Goal: Task Accomplishment & Management: Manage account settings

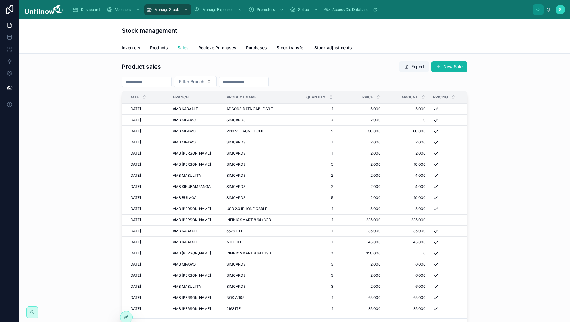
click at [496, 79] on div "Product sales Export New Sale Filter Branch Date Branch Product Name Quantity P…" at bounding box center [294, 196] width 541 height 277
click at [10, 41] on link at bounding box center [9, 37] width 19 height 12
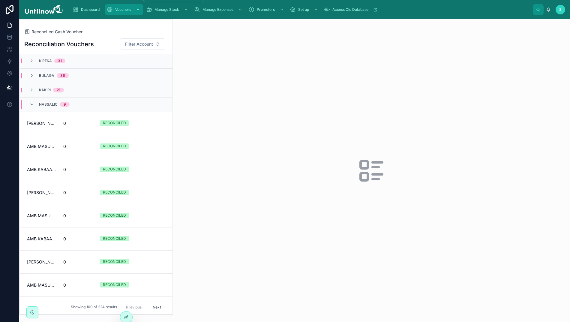
click at [127, 11] on span "Vouchers" at bounding box center [123, 9] width 16 height 5
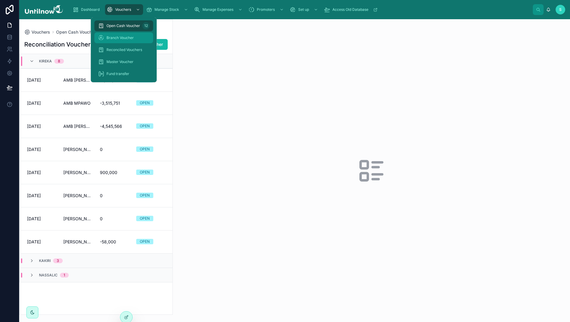
click at [115, 38] on span "Branch Voucher" at bounding box center [119, 37] width 27 height 5
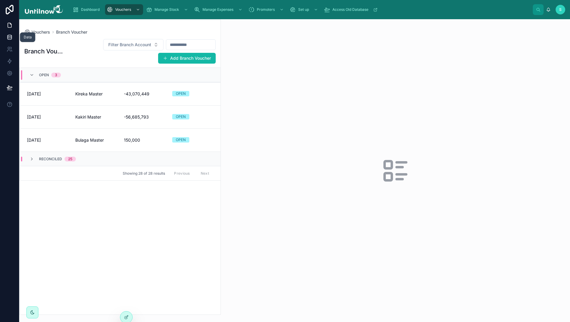
click at [7, 39] on icon at bounding box center [10, 37] width 6 height 6
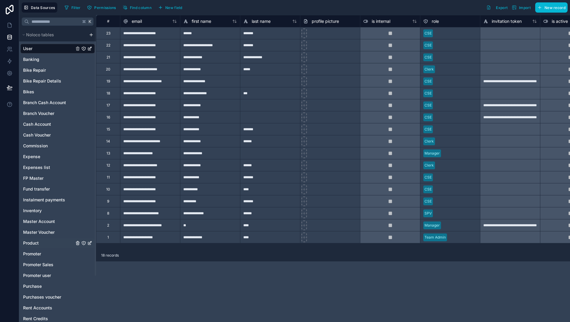
click at [31, 241] on span "Product" at bounding box center [31, 243] width 16 height 6
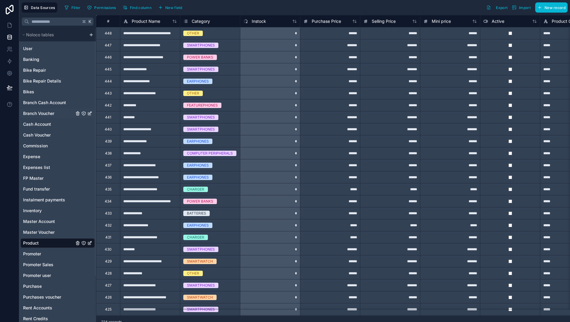
click at [39, 112] on span "Branch Voucher" at bounding box center [38, 113] width 31 height 6
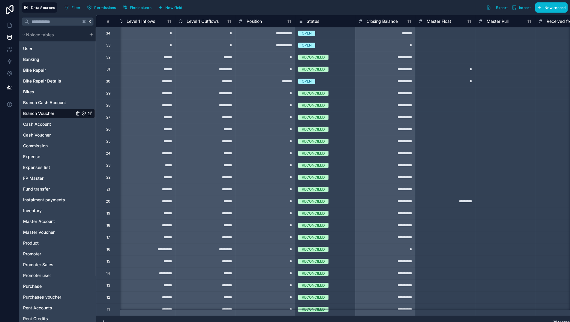
scroll to position [0, 364]
click at [10, 26] on icon at bounding box center [10, 25] width 6 height 6
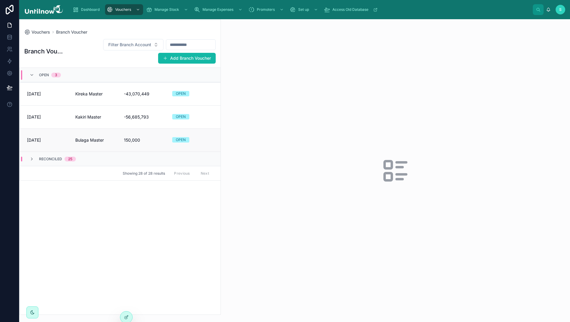
click at [97, 145] on link "09/09/2025 Bulaga Master 150,000 OPEN" at bounding box center [120, 139] width 201 height 23
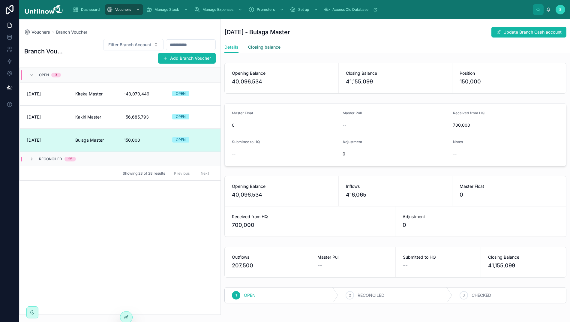
click at [267, 50] on link "Closing balance" at bounding box center [264, 48] width 32 height 12
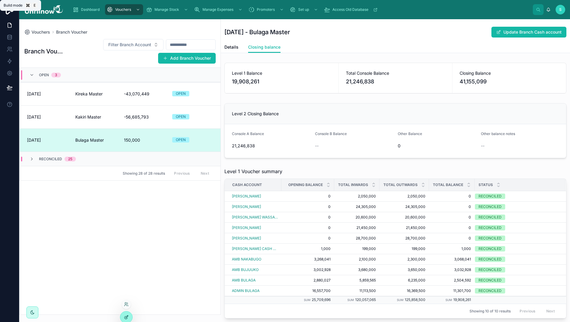
click at [129, 317] on div at bounding box center [126, 316] width 12 height 11
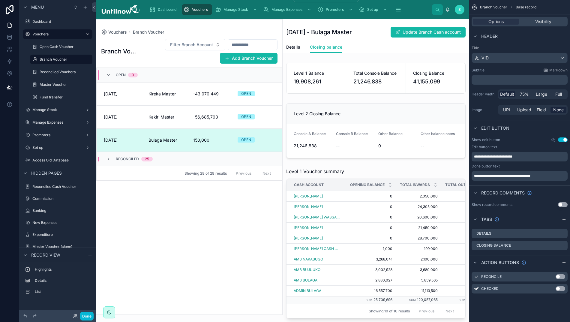
click at [210, 9] on div "Vouchers" at bounding box center [196, 10] width 27 height 10
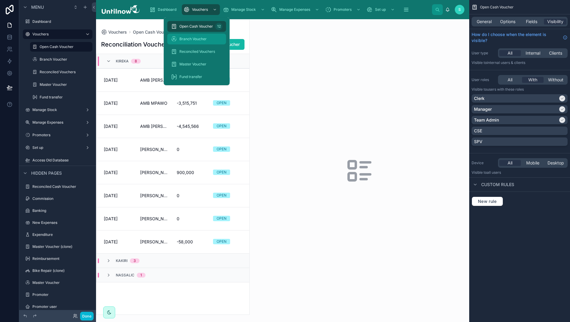
click at [188, 39] on span "Branch Voucher" at bounding box center [192, 39] width 27 height 5
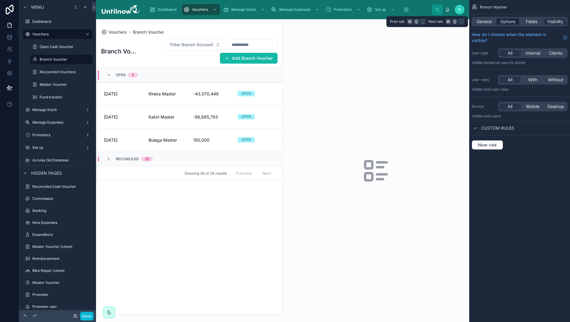
click at [513, 22] on span "Options" at bounding box center [507, 22] width 15 height 6
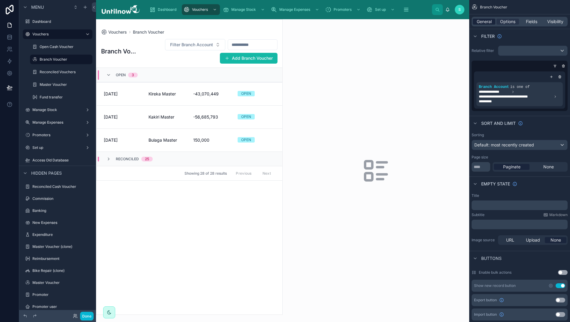
click at [488, 23] on span "General" at bounding box center [483, 22] width 15 height 6
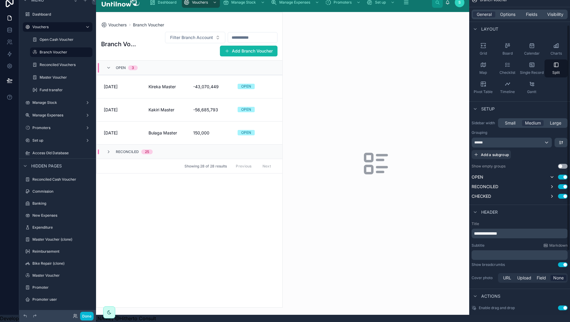
scroll to position [47, 0]
click at [165, 79] on div at bounding box center [189, 159] width 186 height 295
click at [172, 84] on span "Kireka Master" at bounding box center [161, 87] width 27 height 6
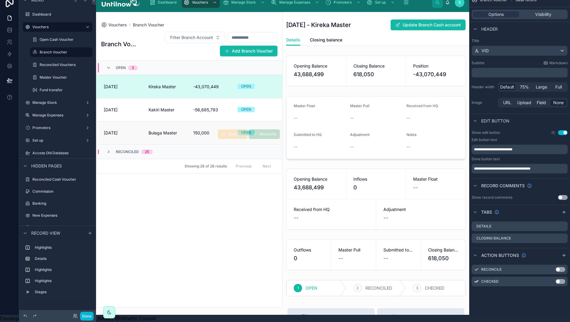
click at [152, 133] on link "09/09/2025 Bulaga Master 150,000 OPEN Reconcile Checked" at bounding box center [190, 132] width 186 height 23
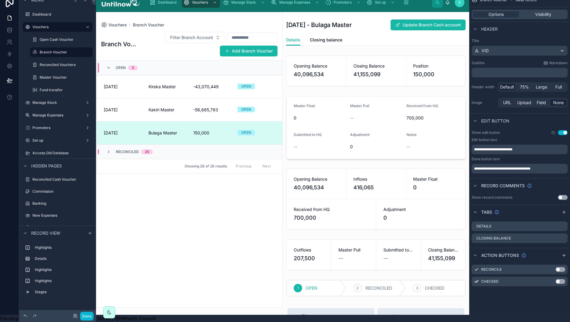
click at [566, 210] on icon "scrollable content" at bounding box center [563, 212] width 5 height 5
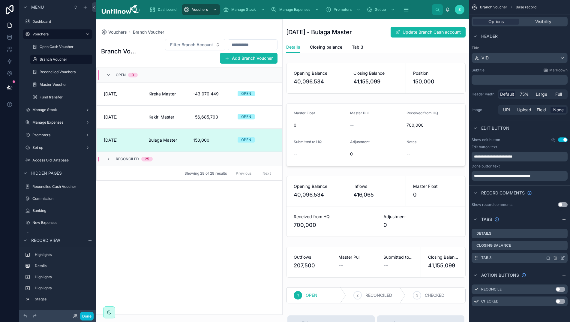
click at [565, 259] on icon "scrollable content" at bounding box center [562, 257] width 5 height 5
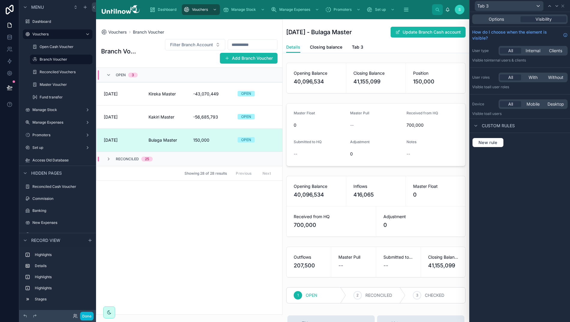
click at [501, 22] on div "Options Visibility" at bounding box center [519, 19] width 95 height 10
click at [502, 22] on span "Options" at bounding box center [495, 19] width 15 height 6
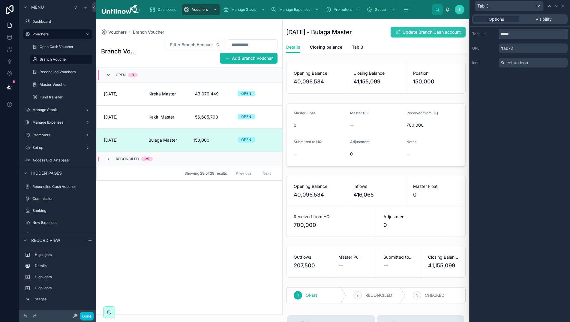
drag, startPoint x: 508, startPoint y: 34, endPoint x: 437, endPoint y: 33, distance: 70.8
click at [439, 33] on div "Tab 3 Options Visibility Tab title ***** URL /tab-3 Icon Select an icon Menu Da…" at bounding box center [285, 161] width 570 height 322
type input "*******"
click at [565, 6] on icon at bounding box center [562, 6] width 5 height 5
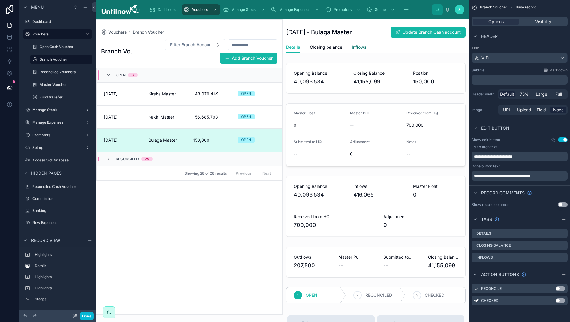
click at [359, 48] on span "Inflows" at bounding box center [359, 47] width 15 height 6
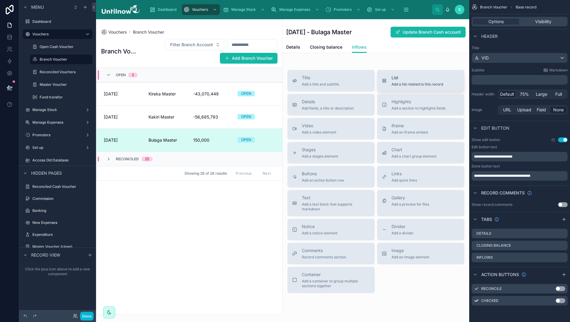
click at [394, 86] on span "Add a list related to this record" at bounding box center [417, 84] width 52 height 5
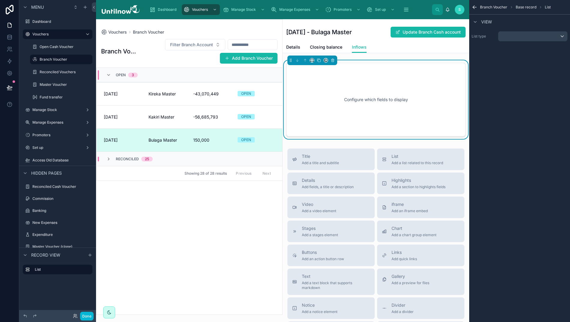
click at [555, 33] on div "scrollable content" at bounding box center [532, 36] width 69 height 10
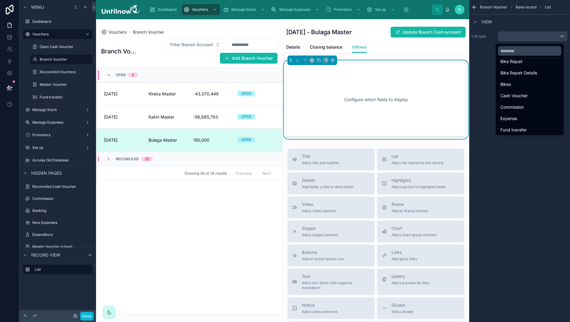
scroll to position [40, 0]
click at [526, 97] on span "Cash Voucher" at bounding box center [513, 94] width 27 height 7
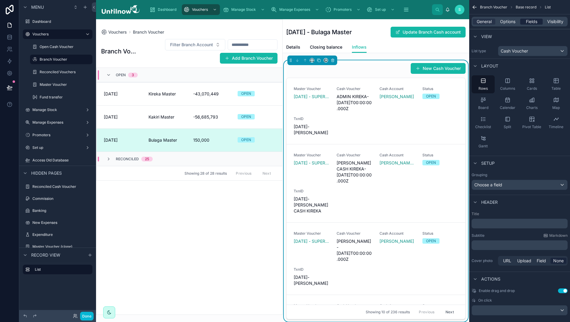
click at [534, 22] on span "Fields" at bounding box center [530, 22] width 11 height 6
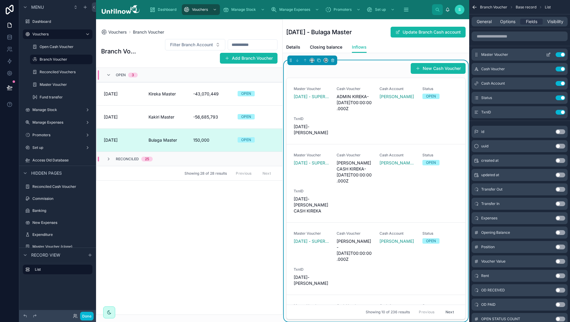
click at [563, 55] on button "Use setting" at bounding box center [560, 54] width 10 height 5
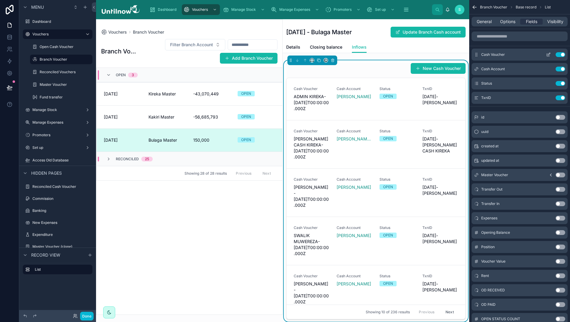
click at [563, 55] on button "Use setting" at bounding box center [560, 54] width 10 height 5
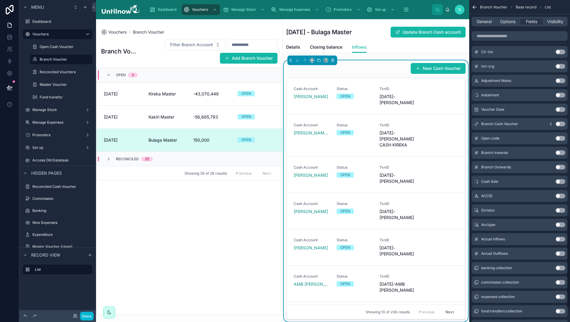
scroll to position [781, 0]
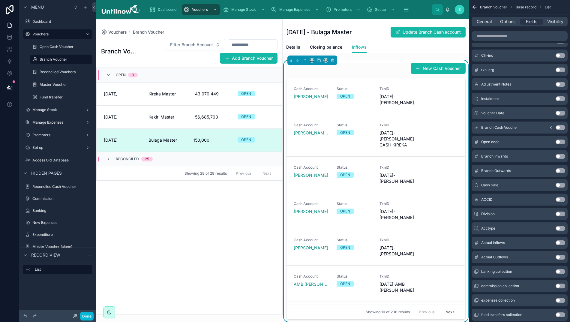
click at [565, 115] on button "Use setting" at bounding box center [560, 113] width 10 height 5
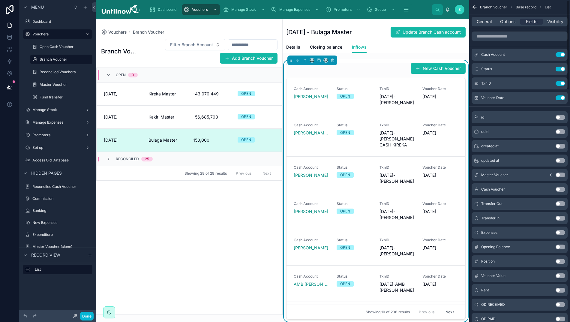
scroll to position [0, 0]
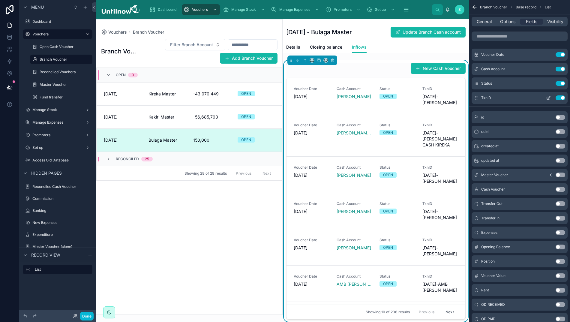
click at [561, 95] on div "Use setting" at bounding box center [554, 97] width 22 height 5
click at [564, 97] on button "Use setting" at bounding box center [560, 97] width 10 height 5
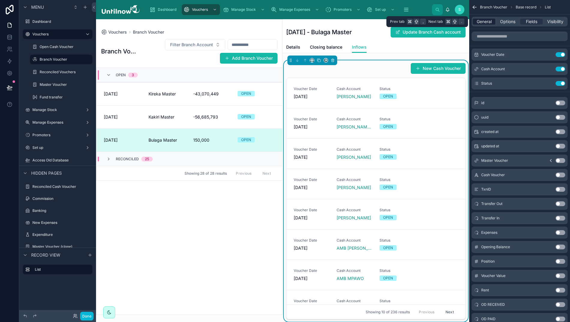
click at [486, 23] on span "General" at bounding box center [483, 22] width 15 height 6
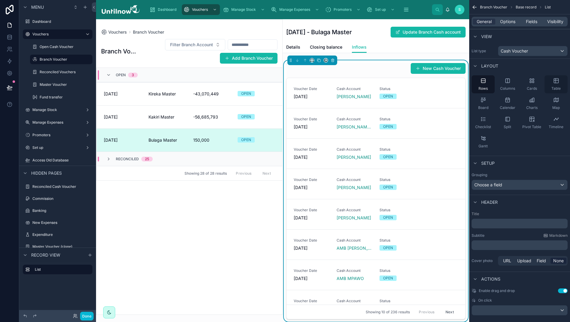
click at [559, 81] on icon "scrollable content" at bounding box center [556, 81] width 6 height 6
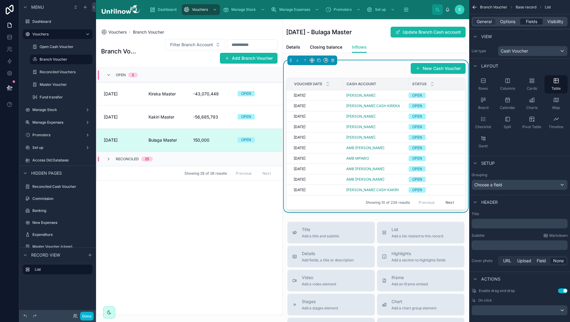
click at [537, 22] on span "Fields" at bounding box center [530, 22] width 11 height 6
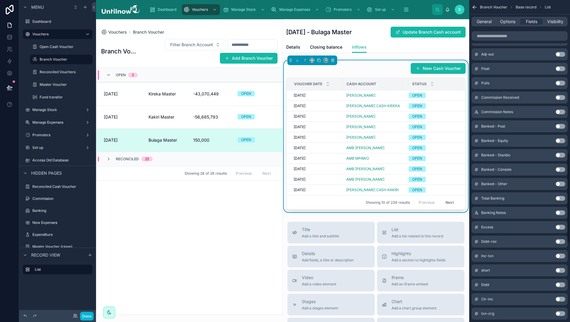
scroll to position [559, 0]
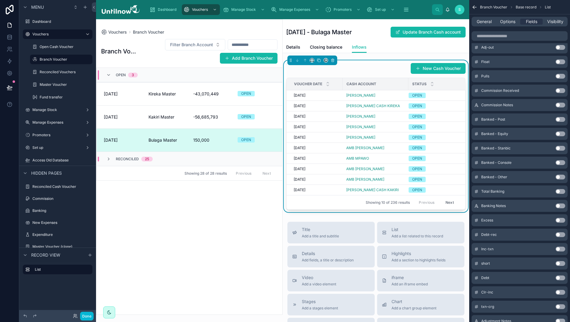
click at [565, 91] on button "Use setting" at bounding box center [560, 90] width 10 height 5
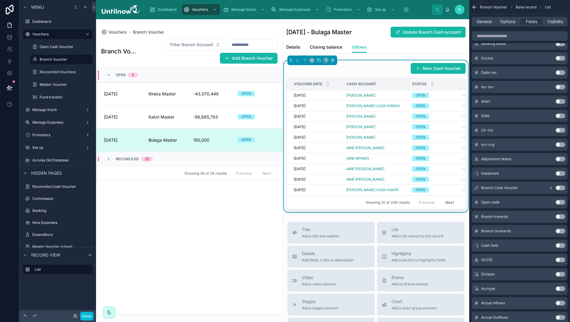
scroll to position [722, 0]
click at [565, 88] on button "Use setting" at bounding box center [560, 86] width 10 height 5
click at [565, 86] on button "Use setting" at bounding box center [560, 86] width 10 height 5
click at [565, 85] on button "Use setting" at bounding box center [560, 86] width 10 height 5
click at [565, 173] on button "Use setting" at bounding box center [560, 172] width 10 height 5
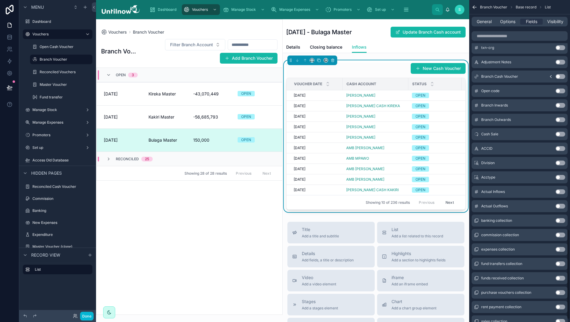
scroll to position [832, 0]
click at [565, 133] on button "Use setting" at bounding box center [560, 133] width 10 height 5
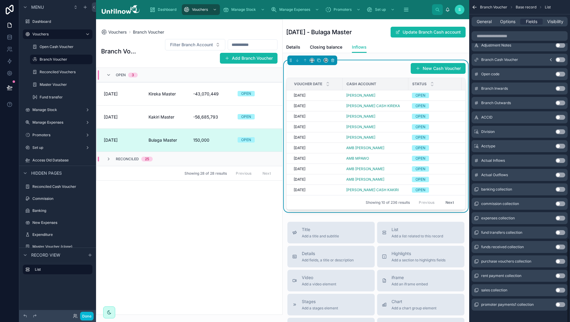
scroll to position [863, 0]
click at [565, 160] on button "Use setting" at bounding box center [560, 161] width 10 height 5
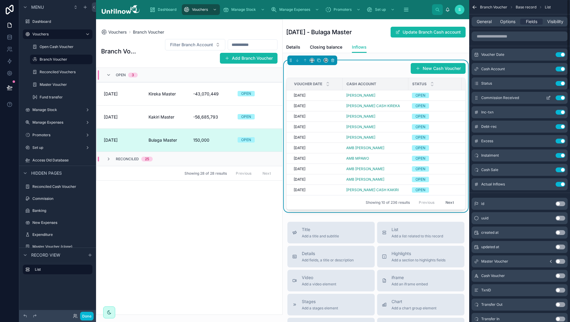
scroll to position [0, 0]
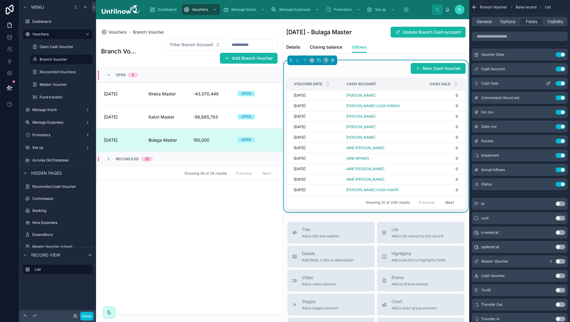
click at [550, 85] on icon "scrollable content" at bounding box center [548, 83] width 5 height 5
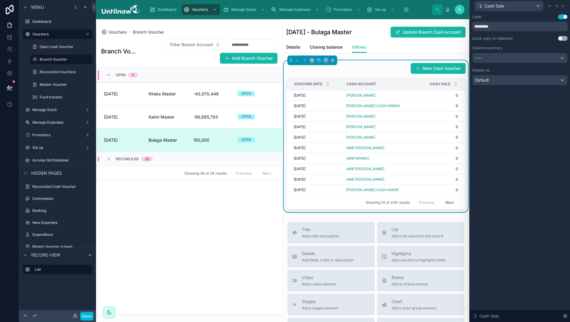
click at [550, 64] on div "Label Use setting ********* Quick copy to clipboard Use setting Column summary …" at bounding box center [519, 49] width 95 height 71
click at [552, 59] on div "----" at bounding box center [519, 58] width 95 height 10
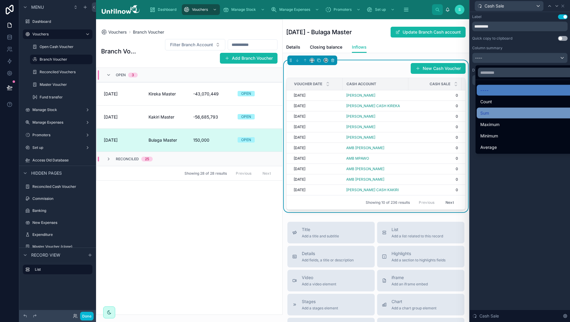
click at [485, 111] on span "Sum" at bounding box center [484, 112] width 9 height 7
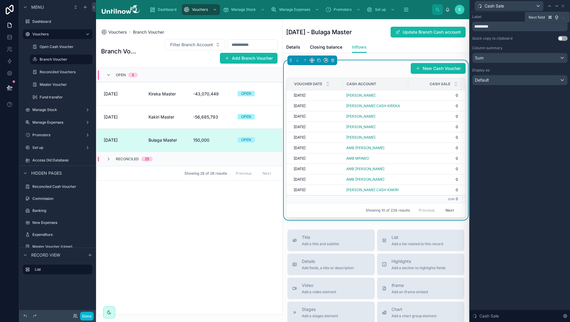
click at [559, 7] on div at bounding box center [556, 5] width 7 height 7
click at [561, 60] on div "----" at bounding box center [519, 58] width 95 height 10
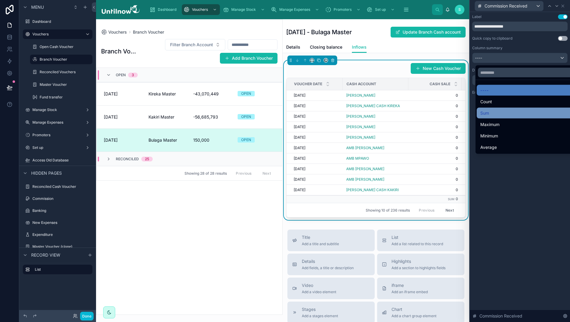
click at [495, 111] on div "Sum" at bounding box center [529, 112] width 99 height 7
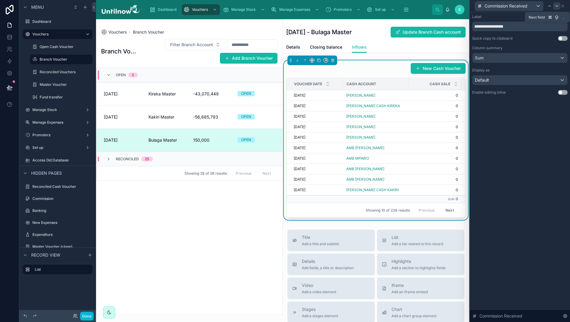
click at [559, 7] on icon at bounding box center [556, 6] width 5 height 5
click at [550, 59] on div "----" at bounding box center [519, 58] width 95 height 10
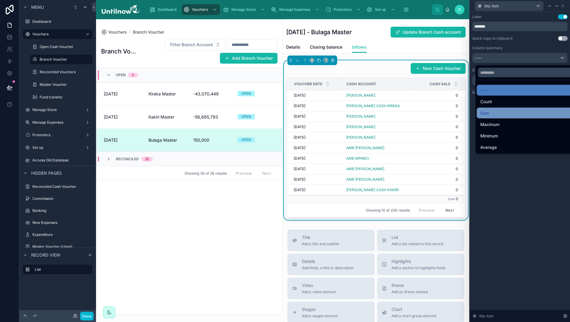
click at [493, 111] on div "Sum" at bounding box center [529, 112] width 99 height 7
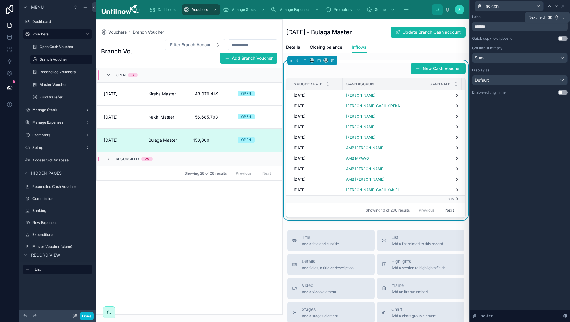
click at [559, 5] on icon at bounding box center [556, 6] width 5 height 5
click at [545, 58] on div "----" at bounding box center [519, 58] width 95 height 10
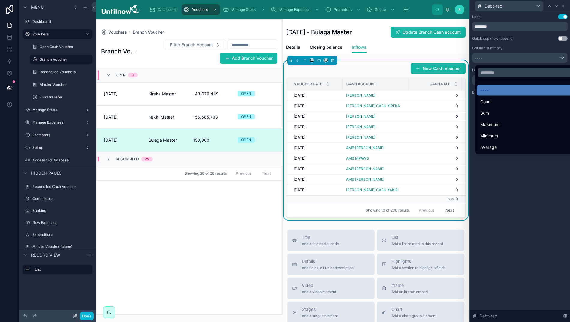
drag, startPoint x: 492, startPoint y: 113, endPoint x: 562, endPoint y: 17, distance: 118.7
click at [492, 113] on div "Sum" at bounding box center [529, 112] width 99 height 7
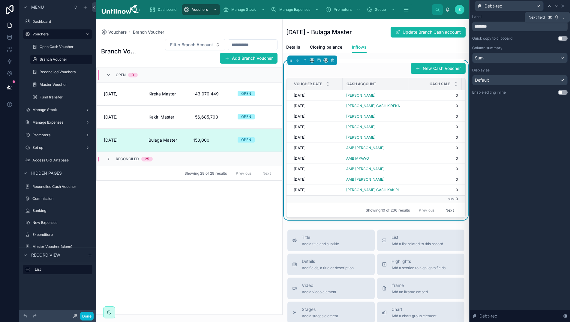
click at [559, 7] on icon at bounding box center [556, 6] width 5 height 5
click at [539, 61] on div "----" at bounding box center [519, 58] width 95 height 10
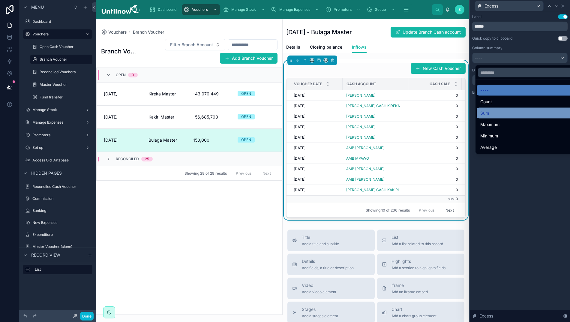
click at [496, 113] on div "Sum" at bounding box center [529, 112] width 99 height 7
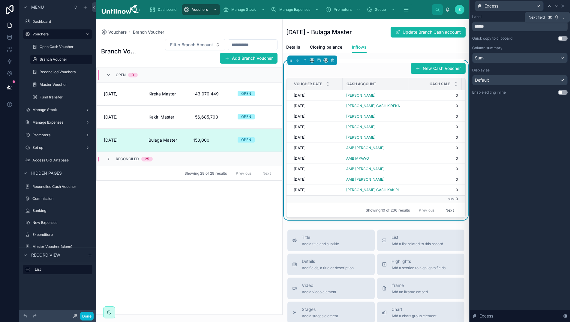
click at [559, 6] on icon at bounding box center [556, 6] width 5 height 5
click at [546, 58] on div "----" at bounding box center [519, 58] width 95 height 10
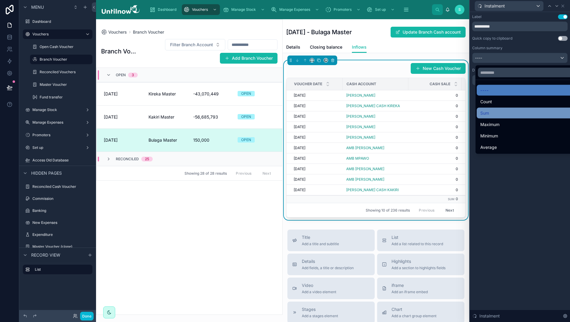
click at [482, 109] on span "Sum" at bounding box center [484, 112] width 9 height 7
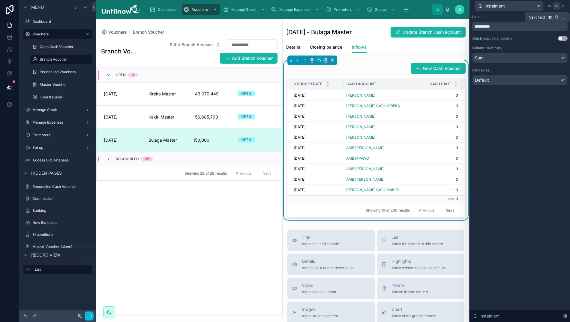
click at [559, 7] on icon at bounding box center [556, 6] width 5 height 5
click at [537, 60] on div "----" at bounding box center [519, 58] width 95 height 10
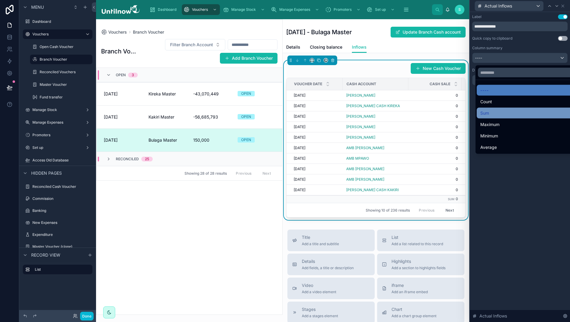
click at [491, 111] on div "Sum" at bounding box center [529, 112] width 99 height 7
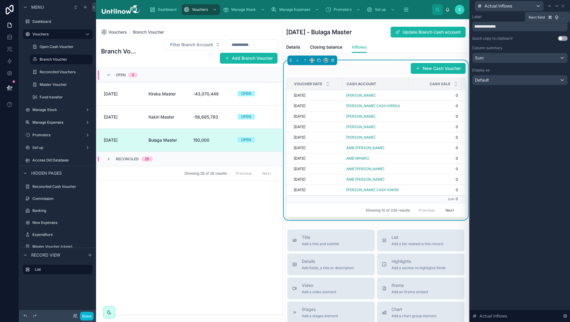
click at [559, 5] on icon at bounding box center [556, 6] width 5 height 5
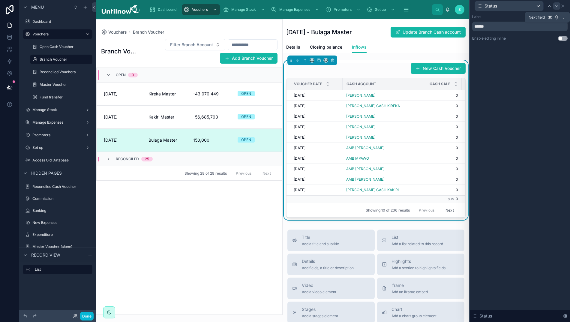
click at [559, 5] on icon at bounding box center [556, 6] width 5 height 5
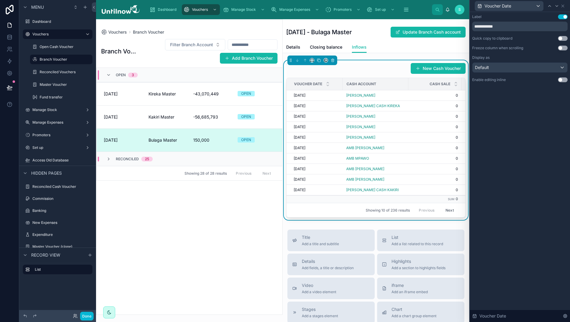
click at [559, 5] on icon at bounding box center [556, 6] width 5 height 5
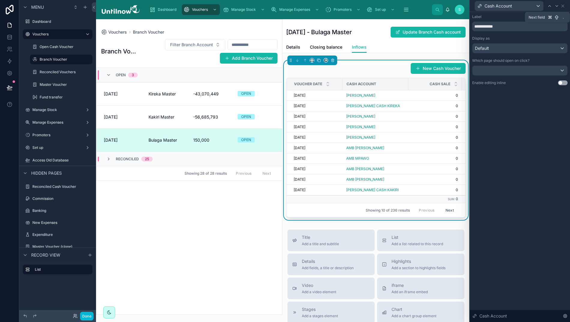
click at [559, 5] on icon at bounding box center [556, 6] width 5 height 5
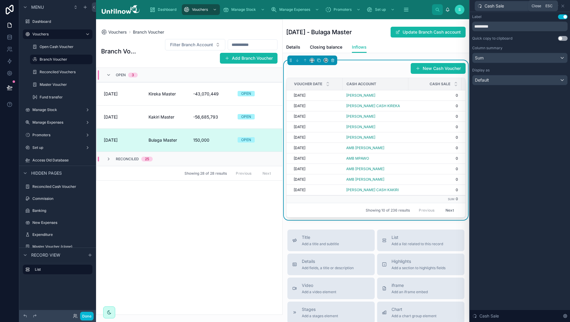
drag, startPoint x: 562, startPoint y: 6, endPoint x: 565, endPoint y: 16, distance: 10.0
click at [562, 6] on icon at bounding box center [562, 6] width 5 height 5
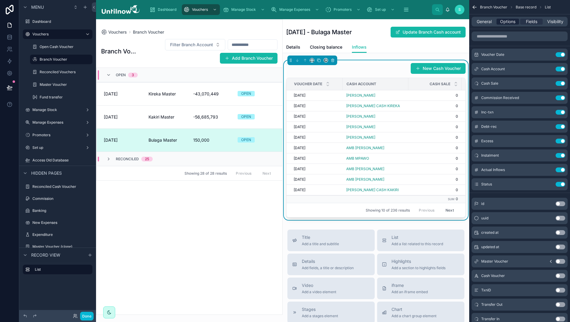
click at [502, 24] on span "Options" at bounding box center [507, 22] width 15 height 6
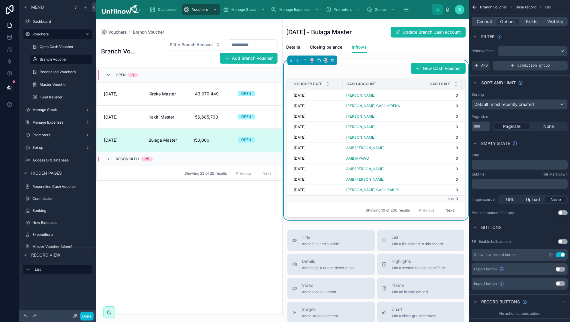
click at [518, 70] on div "Condition group" at bounding box center [529, 66] width 75 height 10
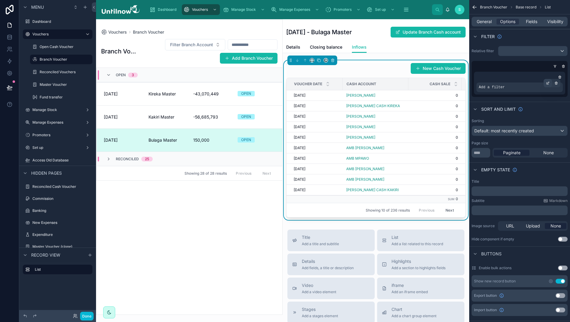
click at [545, 84] on div "scrollable content" at bounding box center [547, 83] width 8 height 8
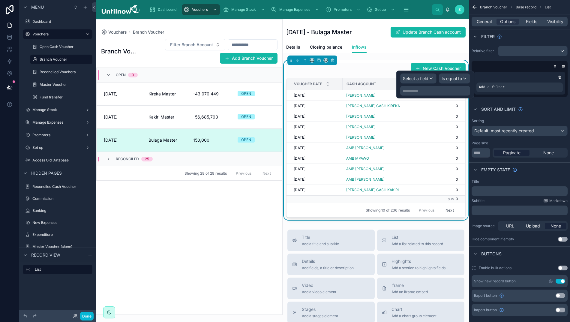
click at [426, 79] on span "Select a field" at bounding box center [415, 78] width 25 height 5
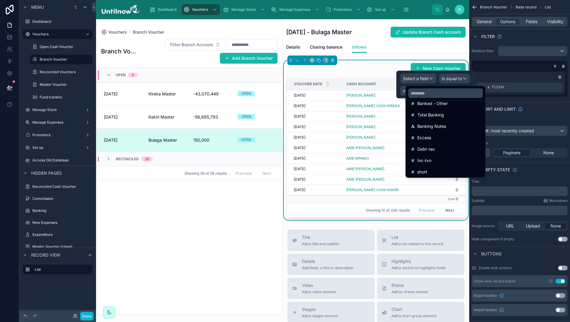
scroll to position [534, 0]
click at [424, 96] on input "text" at bounding box center [445, 93] width 75 height 10
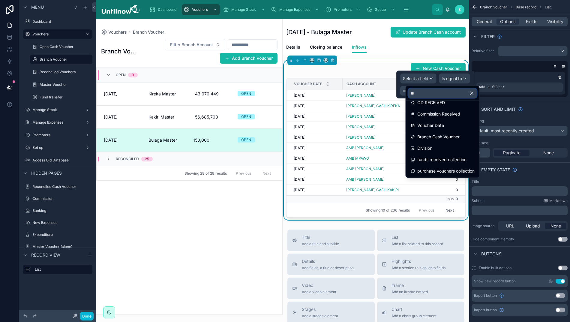
scroll to position [0, 0]
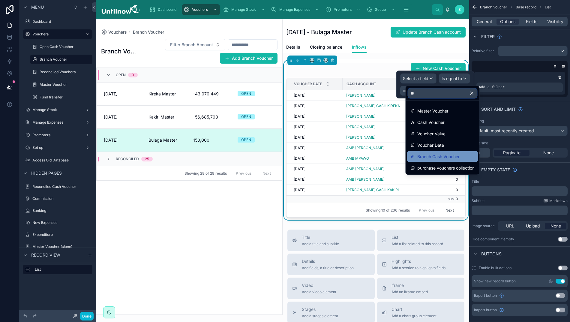
type input "**"
click at [429, 154] on span "Branch Cash Voucher" at bounding box center [438, 156] width 42 height 7
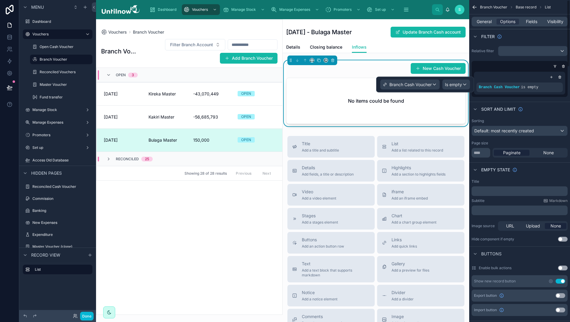
click at [447, 84] on span "Is empty" at bounding box center [453, 85] width 17 height 6
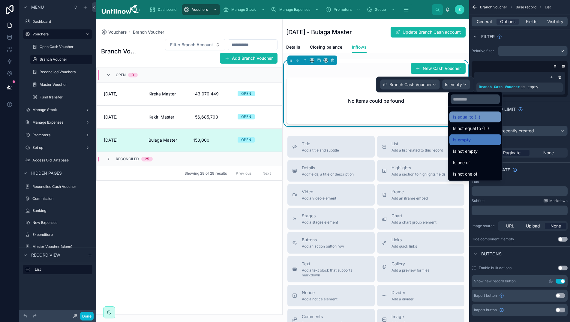
click at [460, 116] on span "Is equal to (=)" at bounding box center [466, 116] width 27 height 7
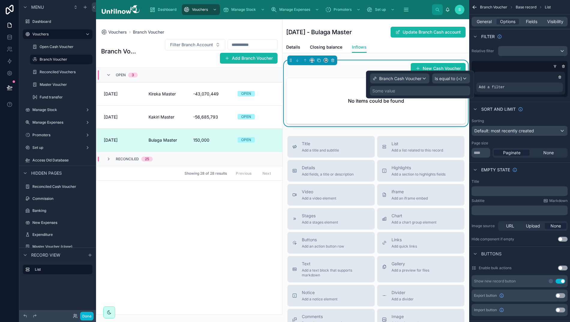
click at [432, 95] on div "Some value" at bounding box center [420, 91] width 100 height 10
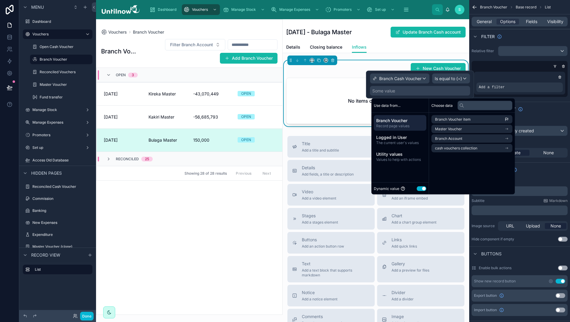
drag, startPoint x: 393, startPoint y: 121, endPoint x: 430, endPoint y: 124, distance: 37.3
click at [393, 121] on span "Branch Voucher" at bounding box center [400, 121] width 48 height 6
click at [447, 120] on span "Branch Voucher item" at bounding box center [453, 119] width 36 height 5
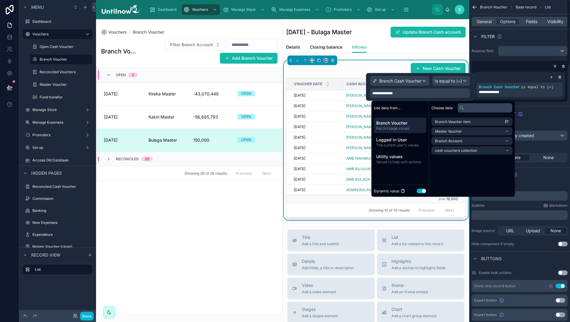
click at [509, 70] on div "**********" at bounding box center [519, 85] width 96 height 32
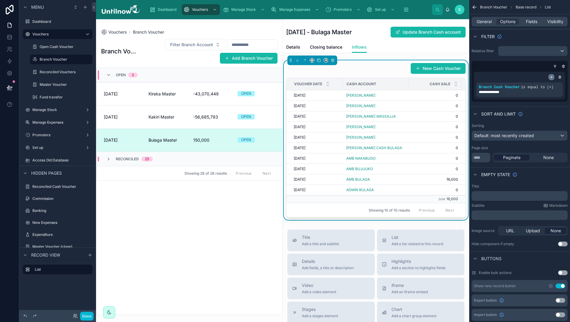
click at [550, 78] on icon "scrollable content" at bounding box center [551, 77] width 4 height 4
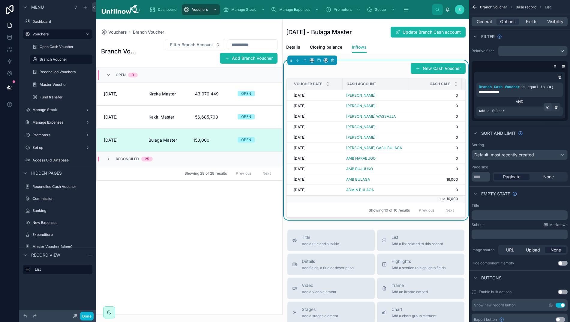
click at [546, 107] on icon "scrollable content" at bounding box center [548, 107] width 4 height 4
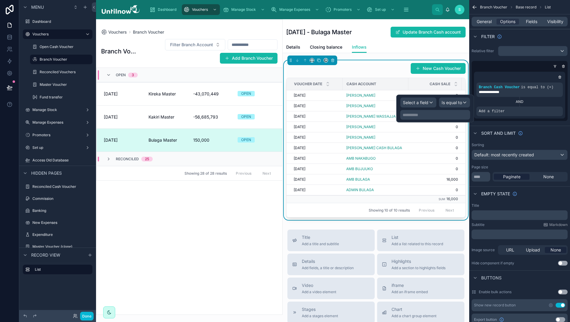
click at [425, 104] on span "Select a field" at bounding box center [415, 102] width 25 height 5
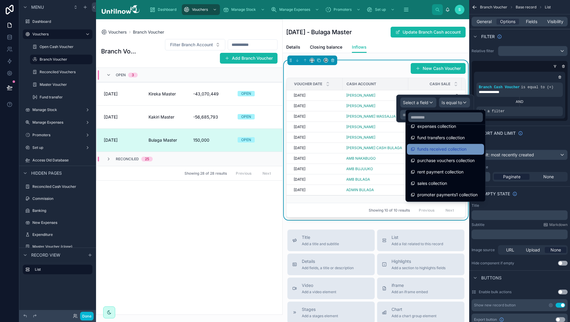
scroll to position [817, 0]
click at [426, 119] on input "text" at bounding box center [445, 117] width 75 height 10
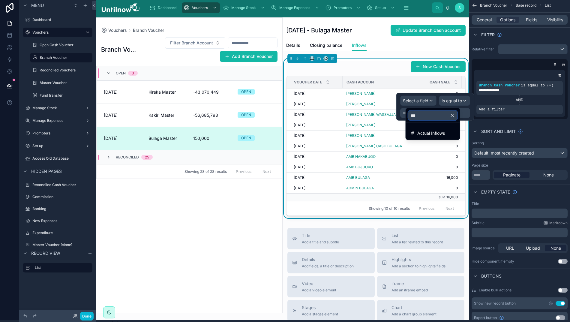
scroll to position [0, 0]
type input "***"
drag, startPoint x: 425, startPoint y: 118, endPoint x: 430, endPoint y: 133, distance: 15.3
click at [430, 133] on span "Actual Inflows" at bounding box center [431, 132] width 28 height 7
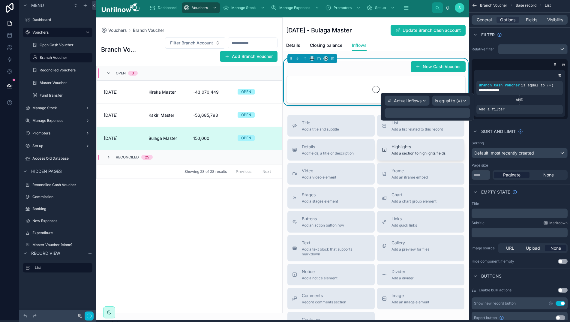
scroll to position [0, 4]
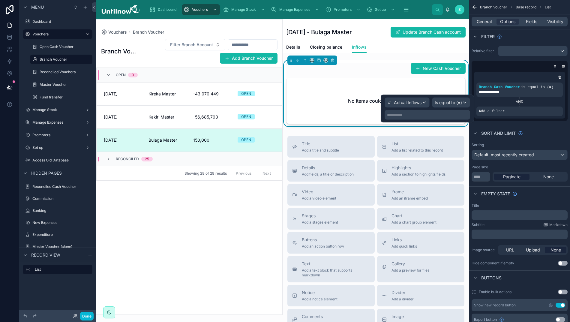
click at [451, 104] on span "Is equal to (=)" at bounding box center [447, 103] width 27 height 6
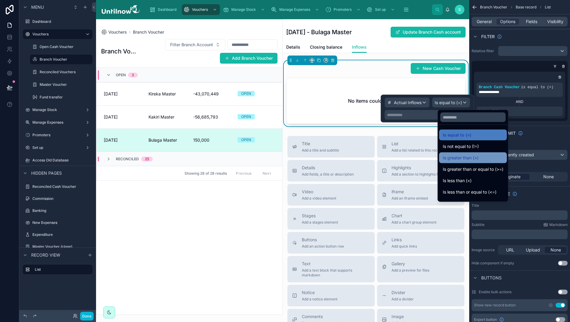
click at [450, 156] on span "Is greater than (>)" at bounding box center [460, 157] width 36 height 7
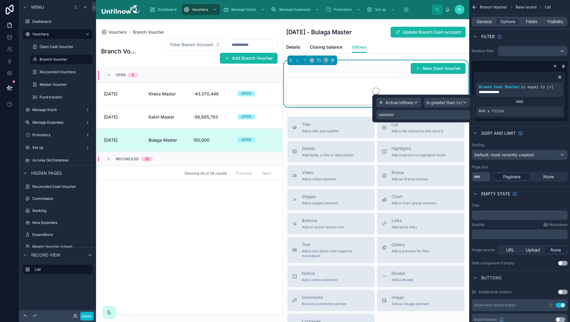
click at [419, 117] on p "**********" at bounding box center [423, 115] width 90 height 6
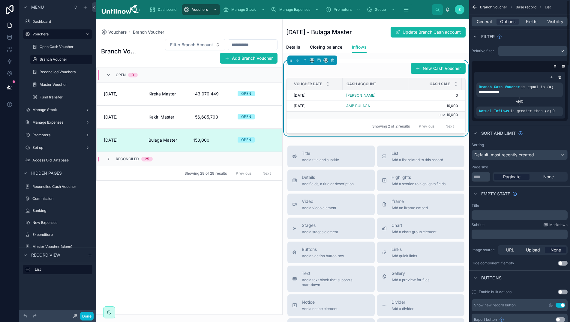
click at [527, 66] on div "scrollable content" at bounding box center [518, 66] width 96 height 6
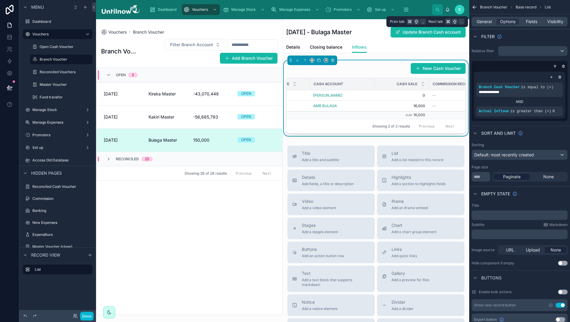
drag, startPoint x: 531, startPoint y: 22, endPoint x: 533, endPoint y: 25, distance: 3.8
click at [531, 22] on span "Fields" at bounding box center [530, 22] width 11 height 6
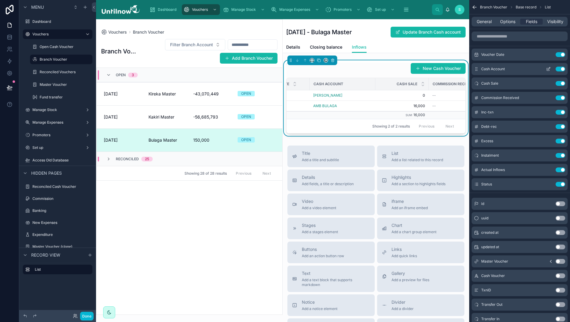
click at [548, 67] on icon "scrollable content" at bounding box center [548, 69] width 5 height 5
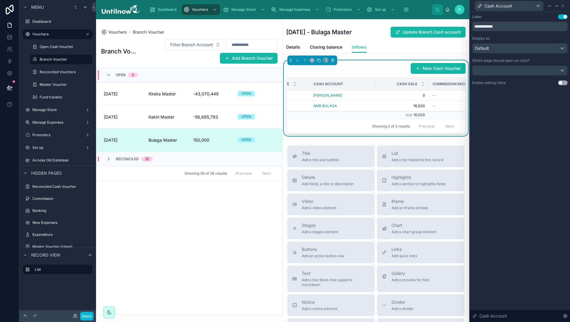
click at [523, 48] on div "Default" at bounding box center [519, 48] width 95 height 10
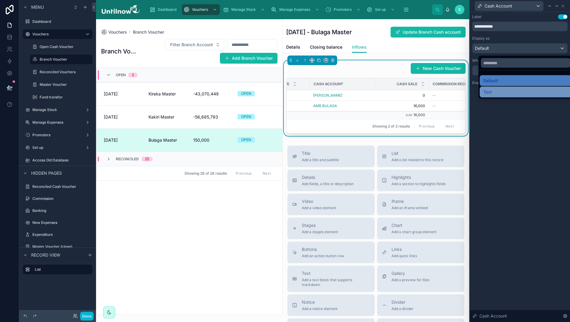
click at [489, 91] on div "Text" at bounding box center [525, 91] width 85 height 7
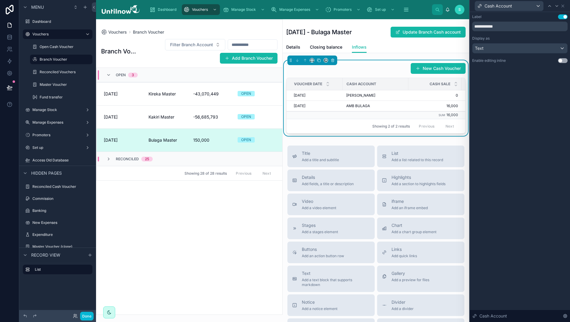
drag, startPoint x: 503, startPoint y: 111, endPoint x: 513, endPoint y: 102, distance: 12.9
click at [507, 107] on div "**********" at bounding box center [519, 167] width 100 height 310
click at [563, 6] on icon at bounding box center [562, 6] width 5 height 5
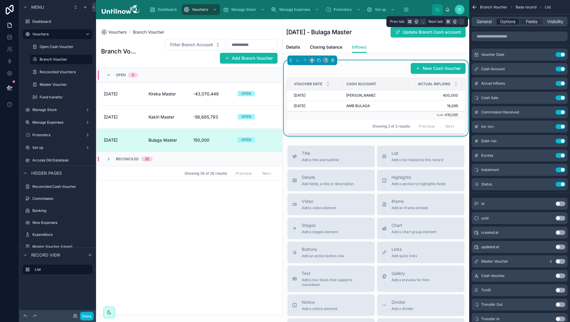
click at [503, 23] on span "Options" at bounding box center [507, 22] width 15 height 6
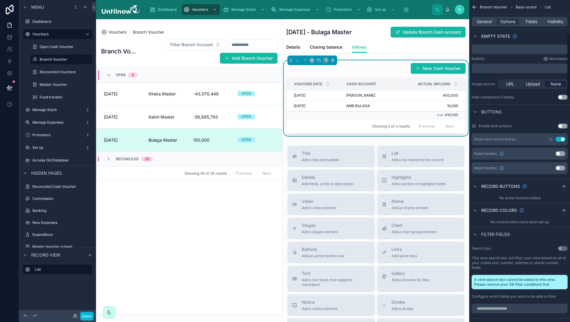
scroll to position [167, 0]
click at [558, 139] on button "Use setting" at bounding box center [560, 137] width 10 height 5
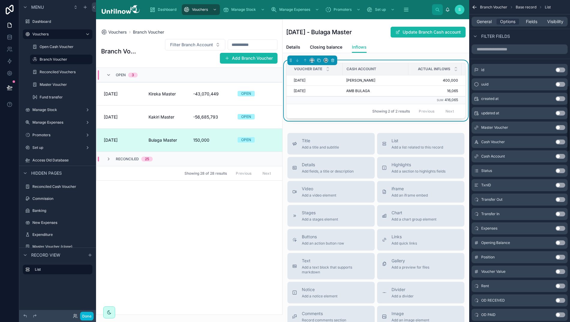
scroll to position [426, 0]
click at [561, 155] on button "Use setting" at bounding box center [560, 155] width 10 height 5
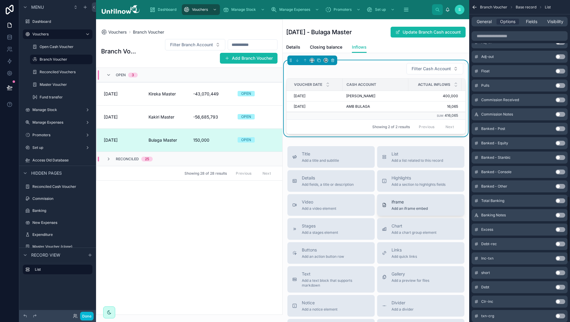
scroll to position [974, 0]
click at [149, 290] on div "Branch Vouchers Filter Branch Account Add Branch Voucher OPEN 3 10/09/2025 Kire…" at bounding box center [189, 174] width 186 height 279
click at [486, 22] on span "General" at bounding box center [483, 22] width 15 height 6
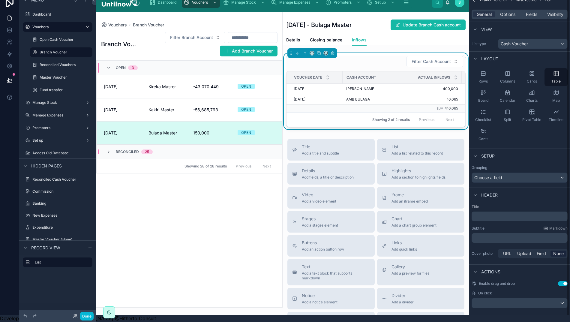
scroll to position [0, 0]
drag, startPoint x: 479, startPoint y: 7, endPoint x: 470, endPoint y: 10, distance: 9.0
click at [479, 11] on span "General" at bounding box center [483, 14] width 15 height 6
click at [199, 130] on link "09/09/2025 Bulaga Master 150,000 OPEN Reconcile Checked" at bounding box center [190, 132] width 186 height 23
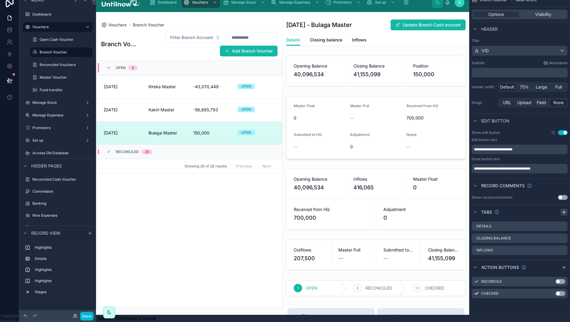
click at [565, 210] on icon "scrollable content" at bounding box center [563, 212] width 5 height 5
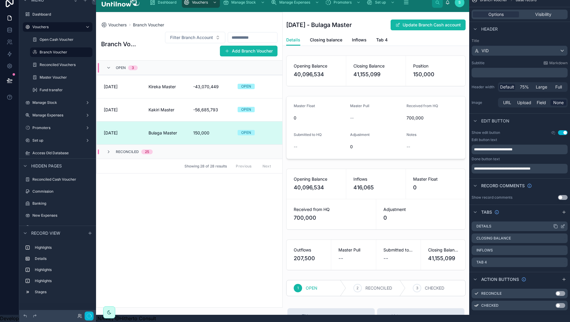
scroll to position [0, 4]
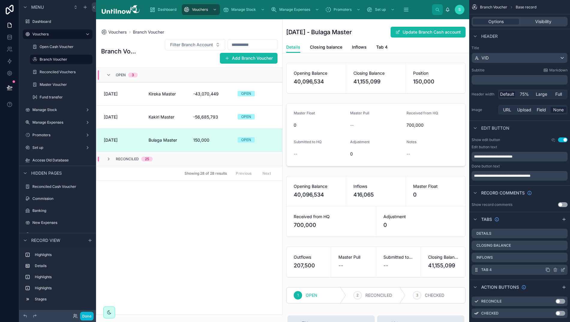
click at [564, 270] on icon "scrollable content" at bounding box center [562, 269] width 5 height 5
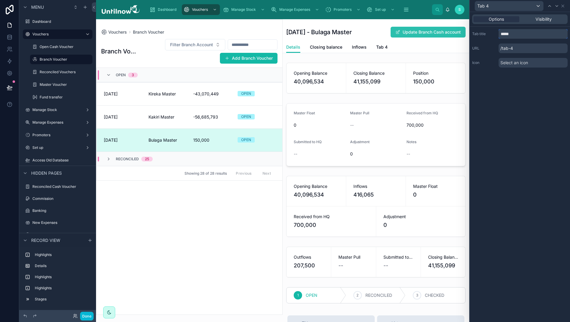
drag, startPoint x: 528, startPoint y: 35, endPoint x: 461, endPoint y: 31, distance: 67.5
click at [461, 31] on div "Tab 4 Options Visibility Tab title ***** URL /tab-4 Icon Select an icon Menu Da…" at bounding box center [285, 161] width 570 height 322
type input "********"
click at [564, 6] on icon at bounding box center [562, 6] width 5 height 5
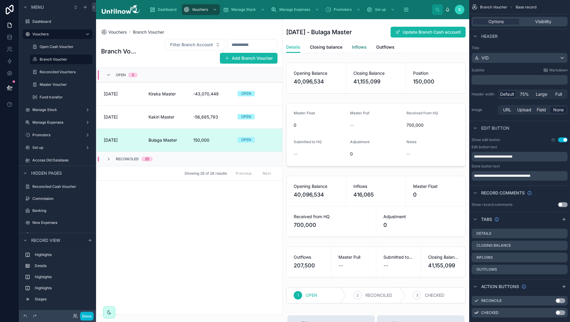
drag, startPoint x: 367, startPoint y: 46, endPoint x: 364, endPoint y: 47, distance: 3.1
click at [367, 46] on div "Details Closing balance Inflows Outflows" at bounding box center [375, 46] width 179 height 11
click at [360, 47] on span "Inflows" at bounding box center [359, 47] width 15 height 6
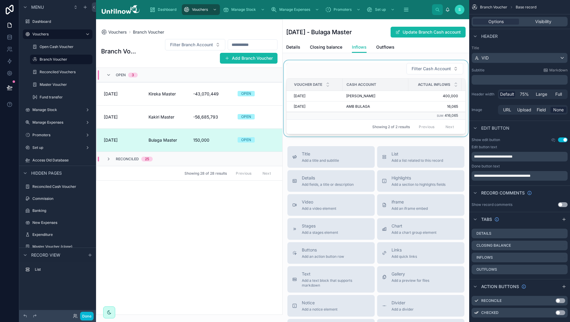
click at [365, 70] on div at bounding box center [375, 98] width 186 height 76
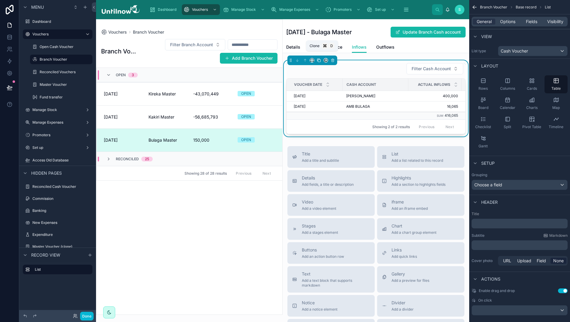
click at [318, 61] on icon at bounding box center [319, 60] width 4 height 4
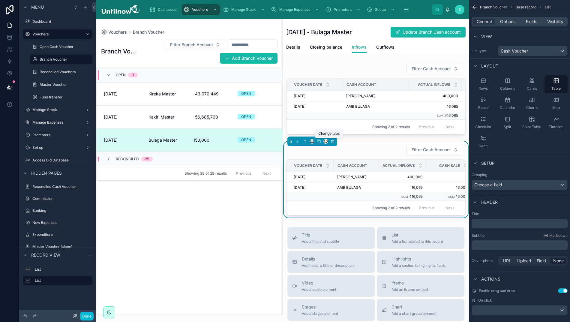
click at [323, 143] on icon at bounding box center [325, 141] width 4 height 4
drag, startPoint x: 341, startPoint y: 198, endPoint x: 340, endPoint y: 214, distance: 15.4
click at [340, 214] on ul "Details Closing balance Inflows Outflows" at bounding box center [351, 187] width 48 height 71
click at [340, 214] on span "Outflows" at bounding box center [343, 213] width 17 height 7
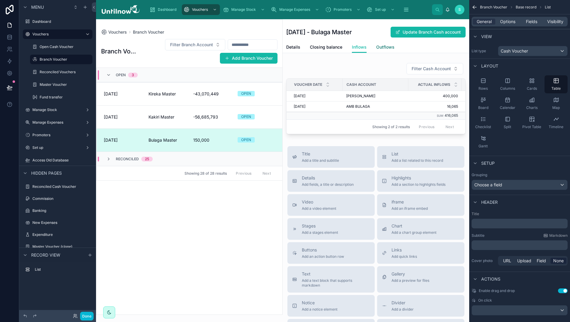
click at [382, 46] on span "Outflows" at bounding box center [385, 47] width 18 height 6
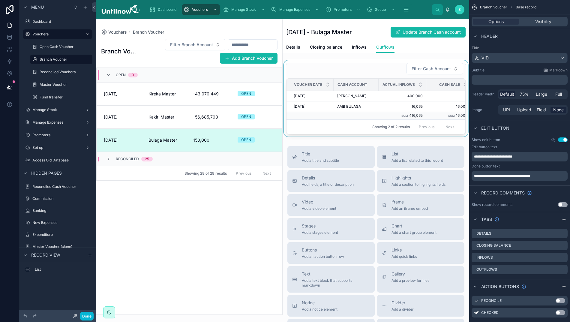
click at [366, 68] on div at bounding box center [375, 98] width 186 height 76
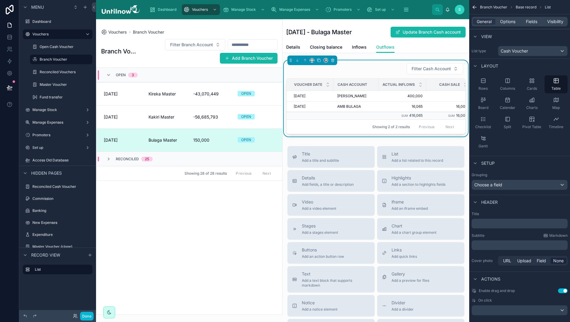
click at [483, 224] on p "﻿" at bounding box center [520, 223] width 92 height 6
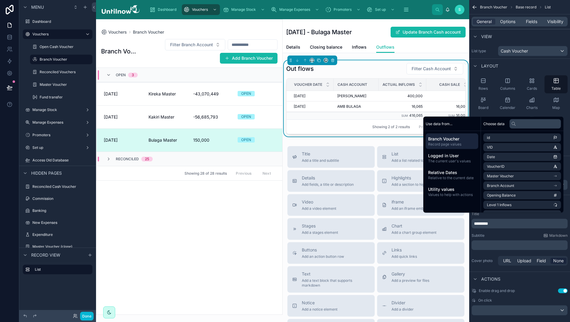
click at [536, 67] on div "Layout" at bounding box center [519, 65] width 101 height 14
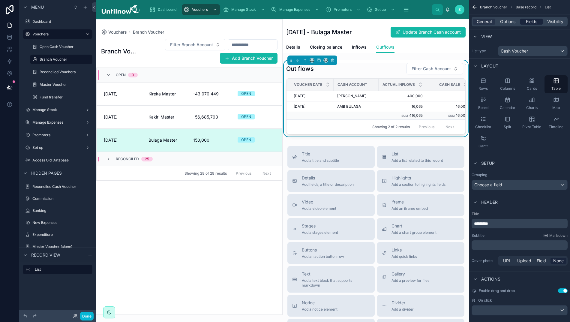
click at [535, 23] on span "Fields" at bounding box center [530, 22] width 11 height 6
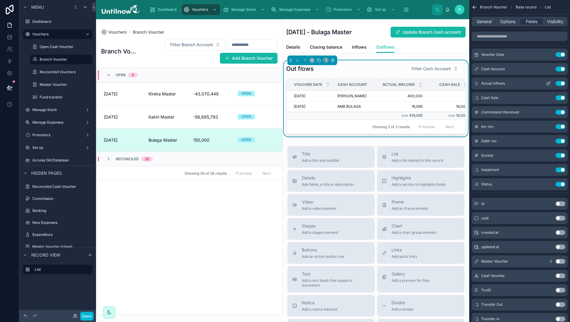
click at [560, 85] on button "Use setting" at bounding box center [560, 83] width 10 height 5
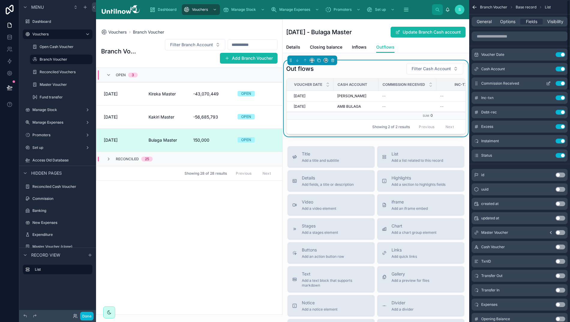
click at [560, 85] on button "Use setting" at bounding box center [560, 83] width 10 height 5
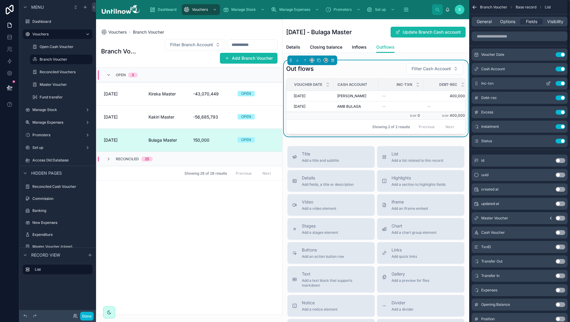
click at [560, 85] on button "Use setting" at bounding box center [560, 83] width 10 height 5
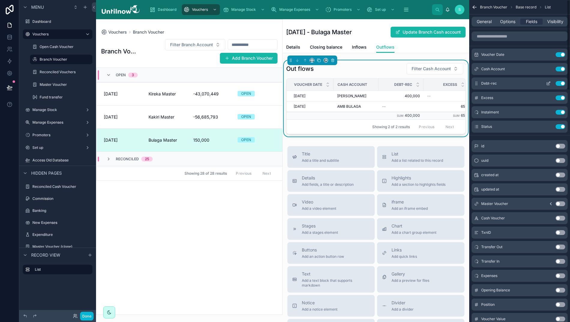
click at [560, 85] on button "Use setting" at bounding box center [560, 83] width 10 height 5
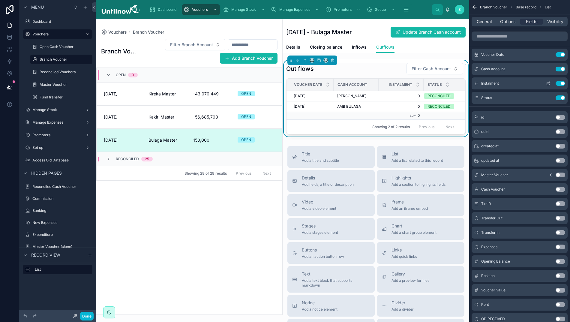
click at [560, 85] on button "Use setting" at bounding box center [560, 83] width 10 height 5
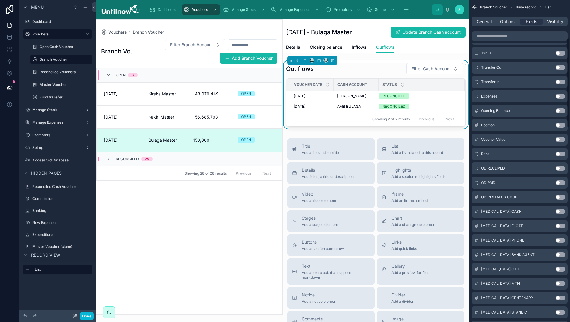
scroll to position [138, 0]
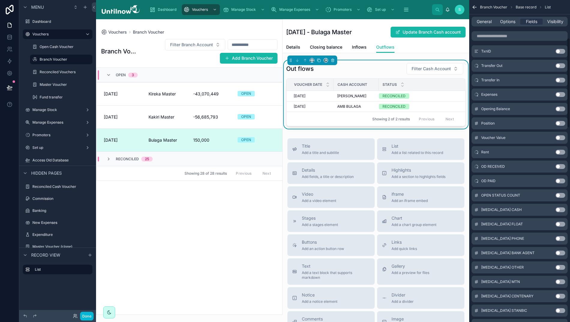
click at [563, 151] on button "Use setting" at bounding box center [560, 152] width 10 height 5
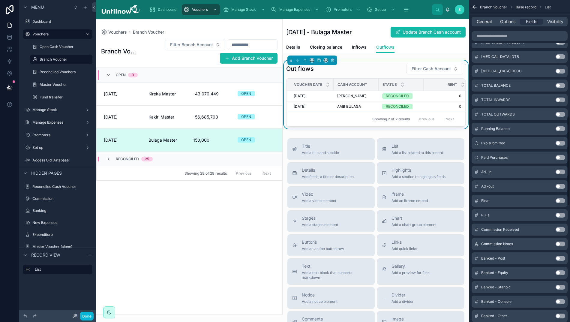
scroll to position [421, 0]
click at [563, 156] on button "Use setting" at bounding box center [560, 156] width 10 height 5
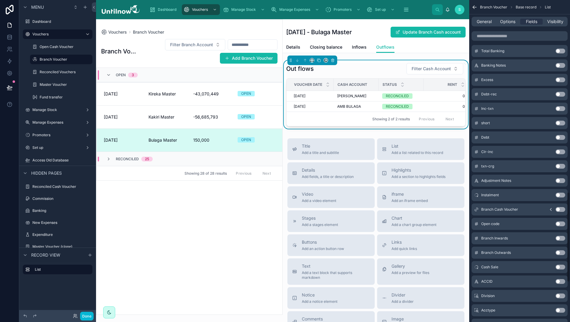
scroll to position [702, 0]
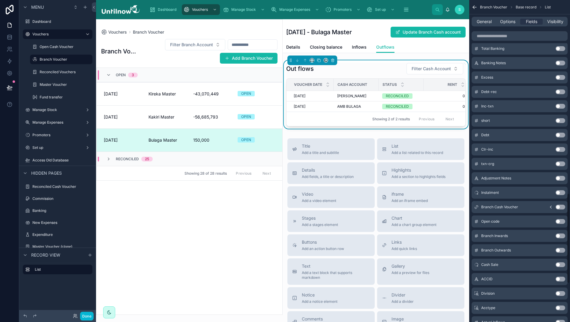
click at [564, 121] on button "Use setting" at bounding box center [560, 120] width 10 height 5
click at [563, 133] on button "Use setting" at bounding box center [560, 134] width 10 height 5
click at [563, 148] on button "Use setting" at bounding box center [560, 149] width 10 height 5
click at [564, 162] on button "Use setting" at bounding box center [560, 163] width 10 height 5
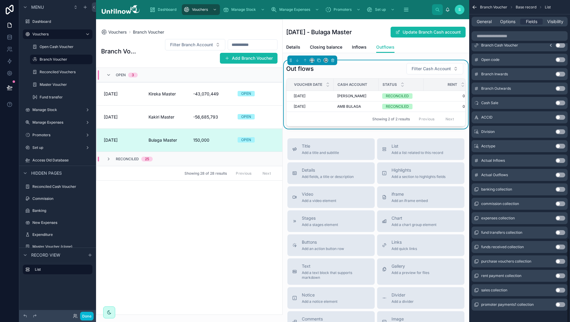
scroll to position [863, 0]
click at [562, 174] on button "Use setting" at bounding box center [560, 175] width 10 height 5
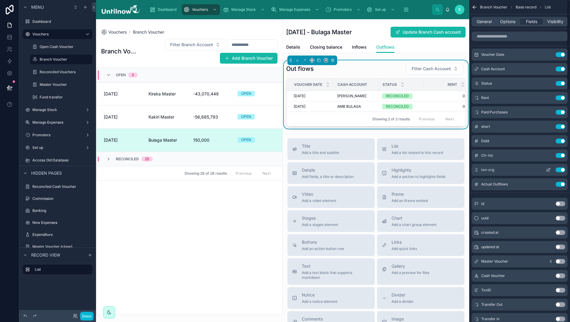
scroll to position [0, 0]
click at [550, 83] on icon "scrollable content" at bounding box center [548, 83] width 5 height 5
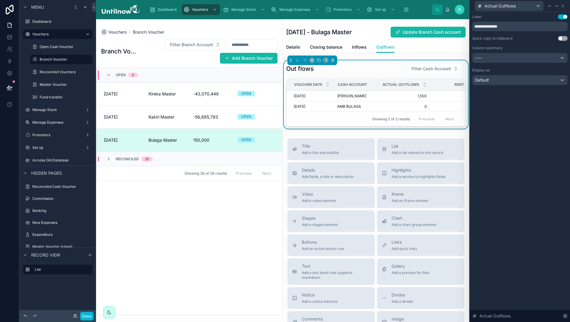
click at [532, 58] on div "----" at bounding box center [519, 58] width 95 height 10
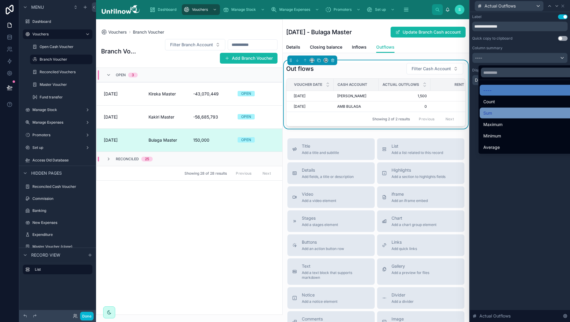
click at [486, 110] on span "Sum" at bounding box center [487, 112] width 9 height 7
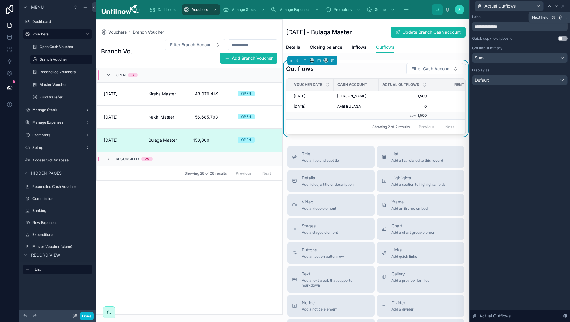
click at [557, 7] on icon at bounding box center [556, 6] width 5 height 5
click at [522, 55] on div "----" at bounding box center [519, 58] width 95 height 10
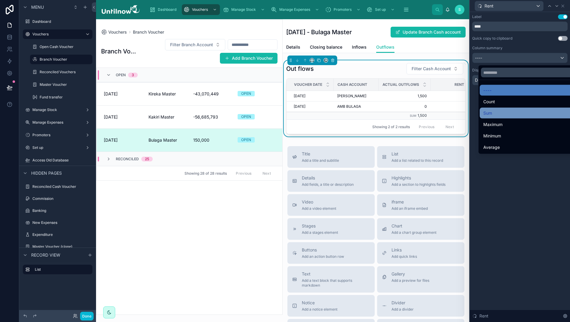
click at [486, 113] on span "Sum" at bounding box center [487, 112] width 9 height 7
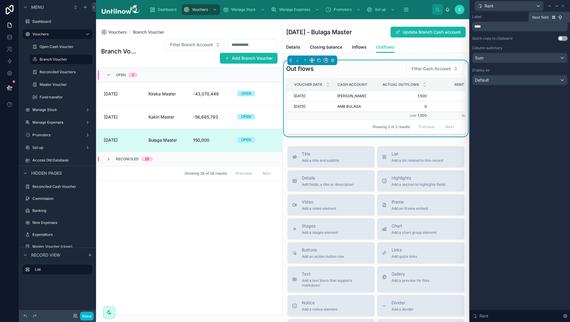
click at [559, 6] on icon at bounding box center [556, 6] width 5 height 5
click at [539, 55] on div "----" at bounding box center [519, 58] width 95 height 10
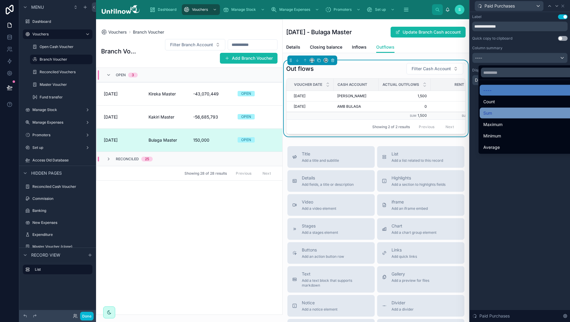
click at [493, 109] on div "Sum" at bounding box center [532, 112] width 99 height 7
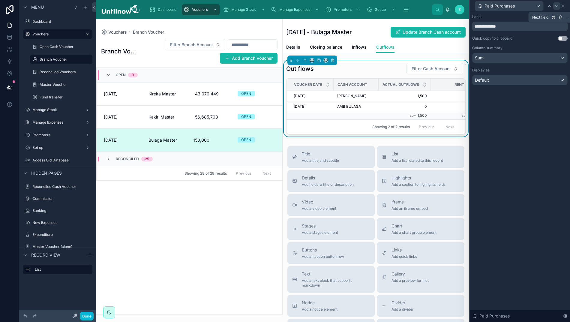
click at [559, 5] on icon at bounding box center [556, 6] width 5 height 5
click at [512, 59] on div "----" at bounding box center [519, 58] width 95 height 10
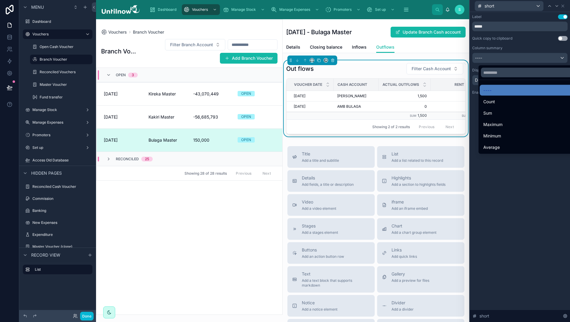
click at [488, 116] on span "Sum" at bounding box center [487, 112] width 9 height 7
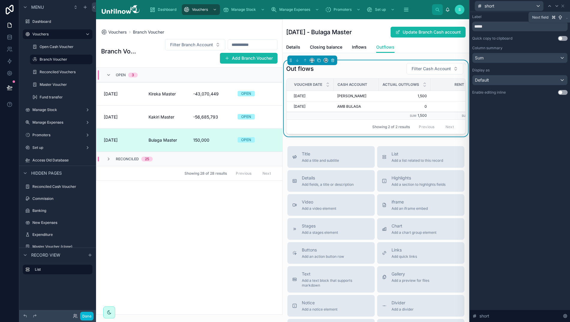
click at [558, 5] on icon at bounding box center [556, 6] width 5 height 5
click at [519, 59] on div "----" at bounding box center [519, 58] width 95 height 10
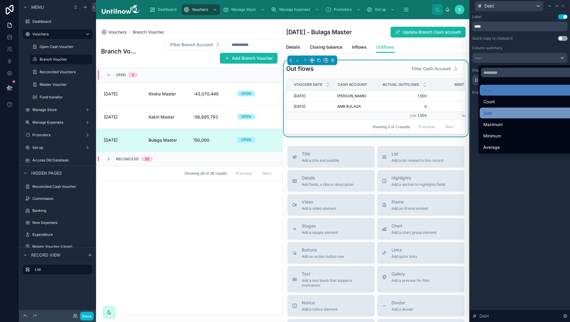
click at [489, 112] on div "Sum" at bounding box center [532, 112] width 99 height 7
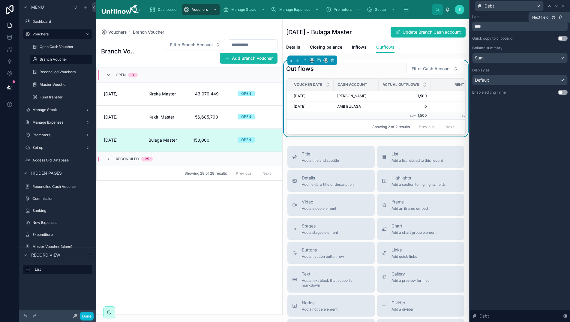
click at [558, 5] on icon at bounding box center [556, 6] width 5 height 5
click at [511, 54] on div "----" at bounding box center [519, 58] width 95 height 10
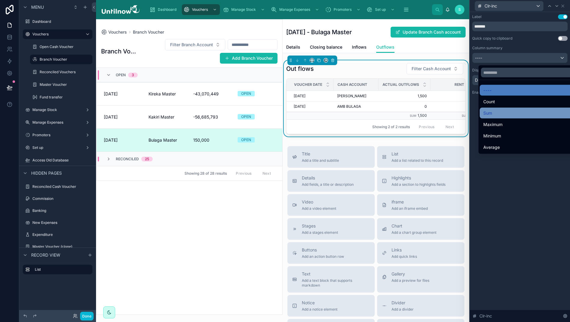
click at [483, 113] on span "Sum" at bounding box center [487, 112] width 9 height 7
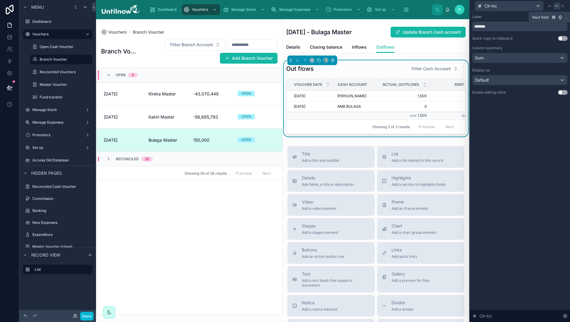
click at [559, 6] on icon at bounding box center [556, 6] width 5 height 5
click at [514, 57] on div "----" at bounding box center [519, 58] width 95 height 10
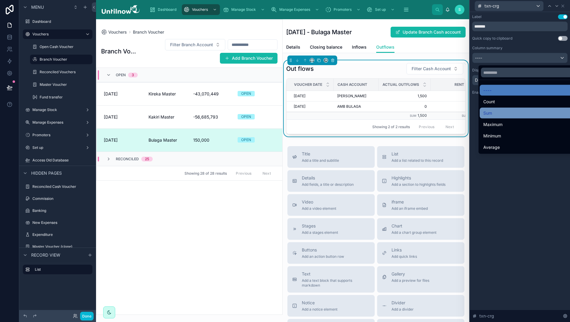
click at [496, 115] on div "Sum" at bounding box center [532, 112] width 99 height 7
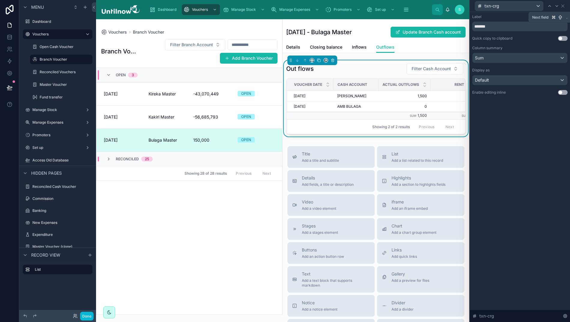
click at [559, 6] on icon at bounding box center [556, 6] width 5 height 5
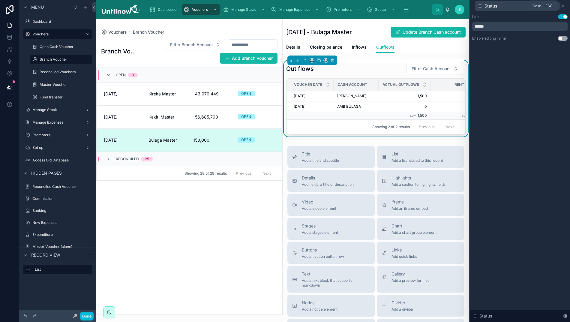
click at [565, 7] on icon at bounding box center [562, 6] width 5 height 5
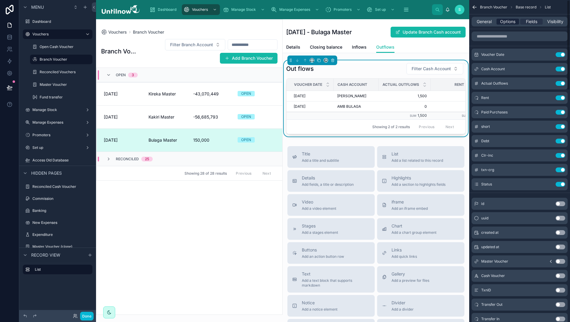
click at [508, 24] on span "Options" at bounding box center [507, 22] width 15 height 6
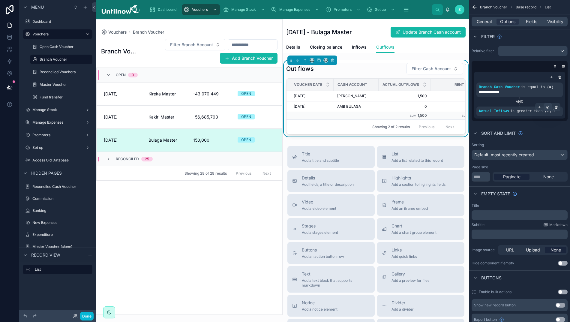
click at [549, 107] on icon "scrollable content" at bounding box center [548, 107] width 4 height 4
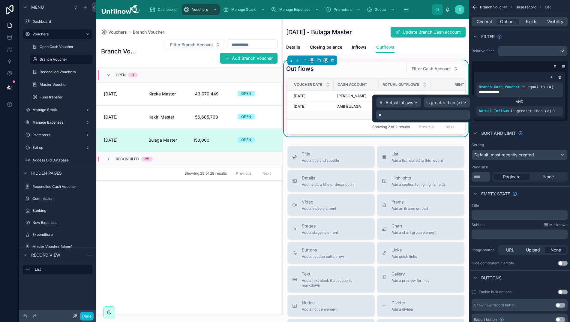
click at [413, 104] on span "Actual Inflows" at bounding box center [399, 103] width 28 height 6
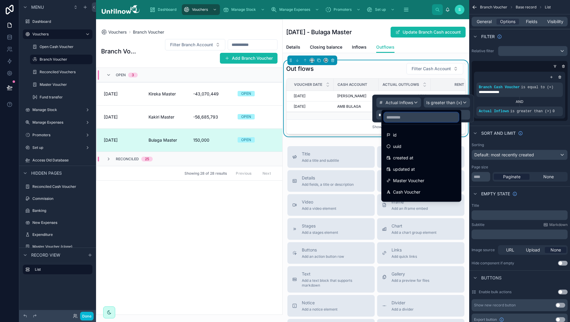
drag, startPoint x: 414, startPoint y: 118, endPoint x: 411, endPoint y: 117, distance: 3.2
click at [413, 118] on input "text" at bounding box center [421, 117] width 75 height 10
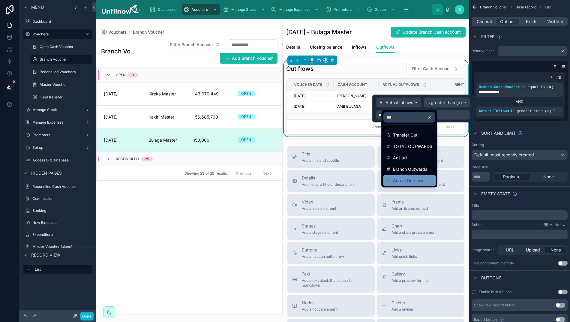
type input "***"
click at [402, 179] on span "Actual Outflows" at bounding box center [408, 180] width 31 height 7
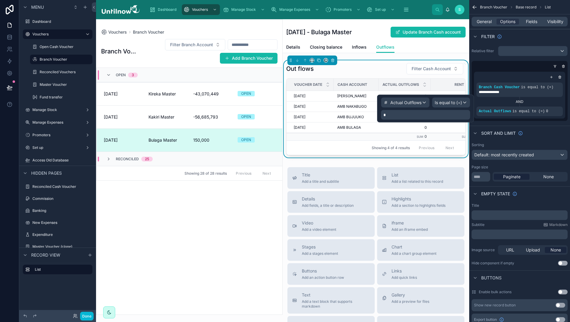
click at [447, 103] on span "Is equal to (=)" at bounding box center [447, 103] width 27 height 6
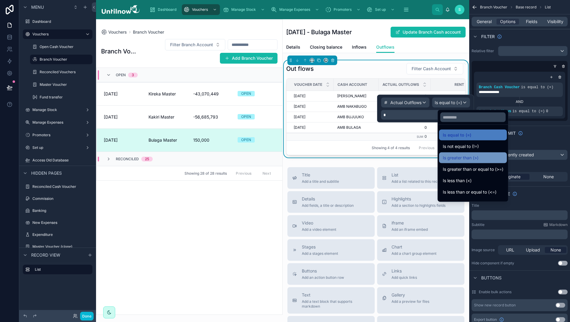
click at [460, 159] on span "Is greater than (>)" at bounding box center [460, 157] width 36 height 7
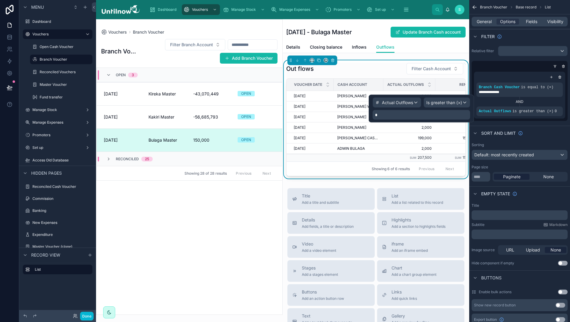
click at [265, 235] on div "Branch Vouchers Filter Branch Account Add Branch Voucher OPEN 3 10/09/2025 Kire…" at bounding box center [189, 174] width 186 height 279
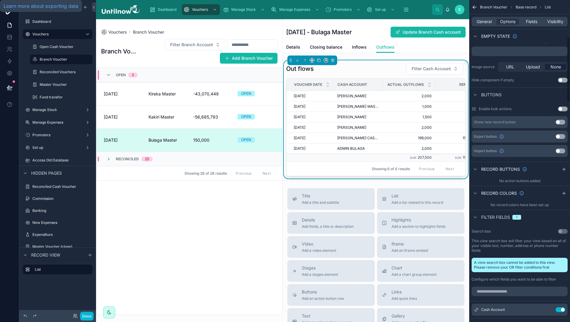
scroll to position [183, 0]
click at [357, 49] on span "Inflows" at bounding box center [359, 47] width 15 height 6
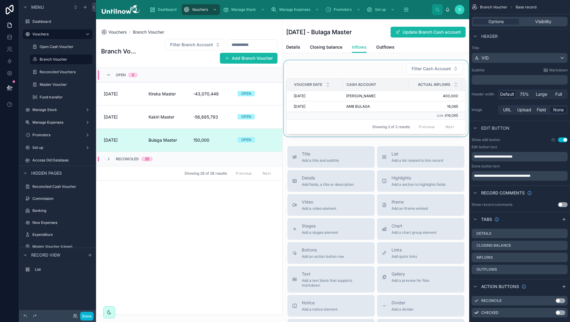
click at [368, 73] on div at bounding box center [375, 98] width 186 height 76
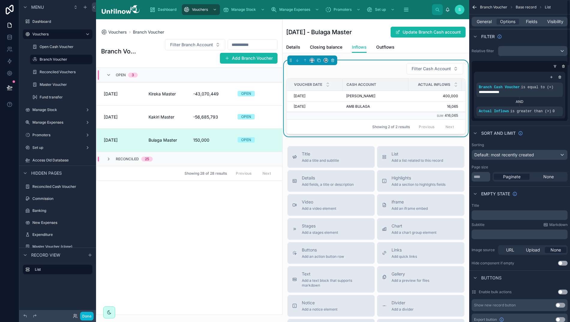
click at [485, 215] on p "﻿" at bounding box center [520, 215] width 92 height 5
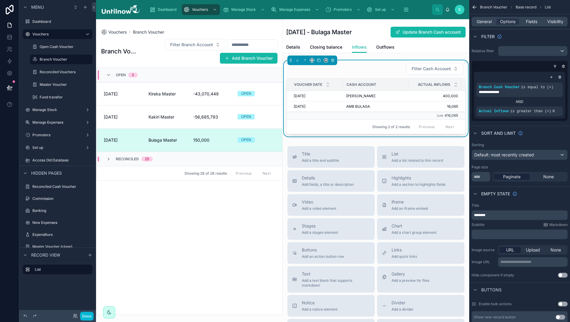
click at [377, 69] on div "Filter Cash Account" at bounding box center [375, 69] width 179 height 12
drag, startPoint x: 498, startPoint y: 215, endPoint x: 404, endPoint y: 212, distance: 94.2
click at [404, 212] on div "Dashboard Vouchers Manage Stock Manage Expenses Promoters Set up Access Old Dat…" at bounding box center [333, 161] width 474 height 322
click at [378, 70] on div "Filter Cash Account" at bounding box center [375, 69] width 179 height 12
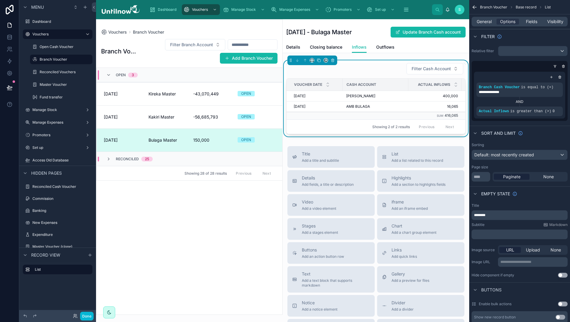
click at [502, 216] on p "********" at bounding box center [520, 215] width 92 height 5
click at [388, 47] on span "Outflows" at bounding box center [385, 47] width 18 height 6
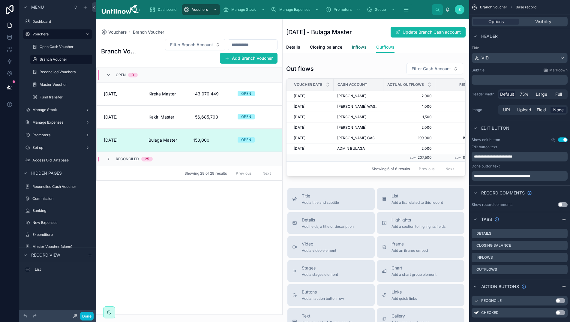
click at [362, 47] on span "Inflows" at bounding box center [359, 47] width 15 height 6
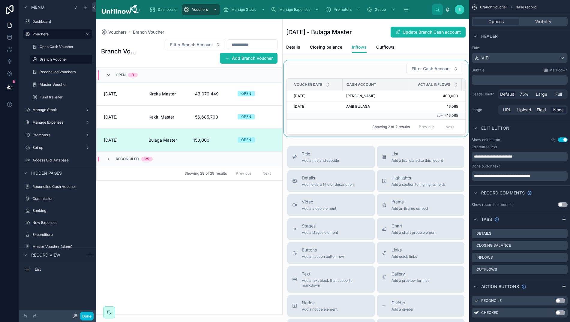
click at [363, 77] on div at bounding box center [375, 98] width 186 height 76
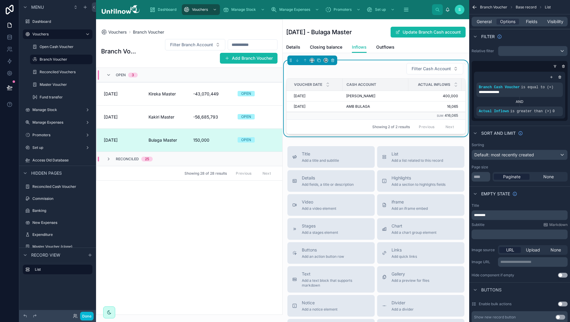
scroll to position [0, 0]
drag, startPoint x: 500, startPoint y: 216, endPoint x: 385, endPoint y: 192, distance: 117.1
click at [385, 192] on div "Dashboard Vouchers Manage Stock Manage Expenses Promoters Set up Access Old Dat…" at bounding box center [333, 161] width 474 height 322
click at [486, 236] on p "﻿" at bounding box center [520, 234] width 92 height 5
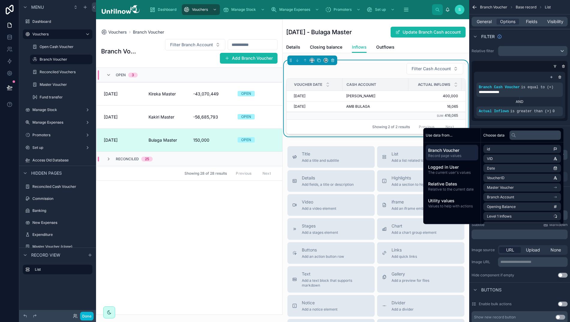
click at [489, 63] on div "**********" at bounding box center [519, 91] width 96 height 60
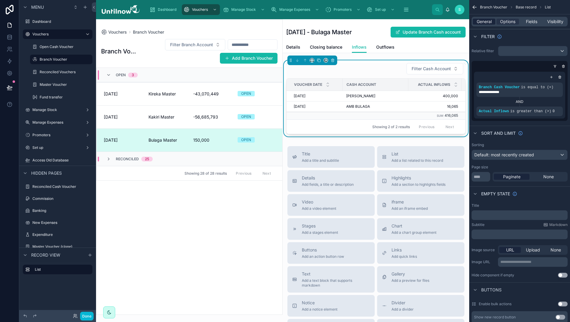
click at [487, 20] on span "General" at bounding box center [483, 22] width 15 height 6
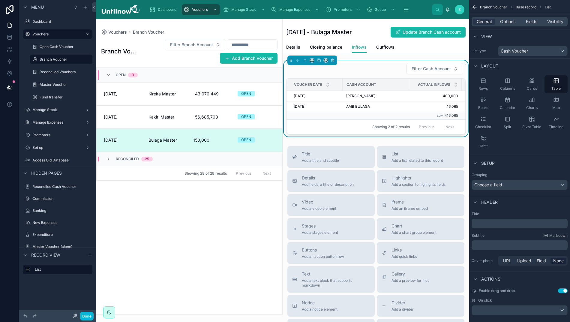
click at [487, 223] on p "﻿" at bounding box center [520, 223] width 92 height 6
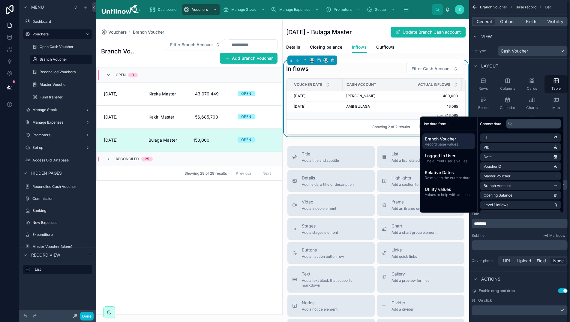
click at [544, 62] on div "Layout" at bounding box center [519, 65] width 101 height 14
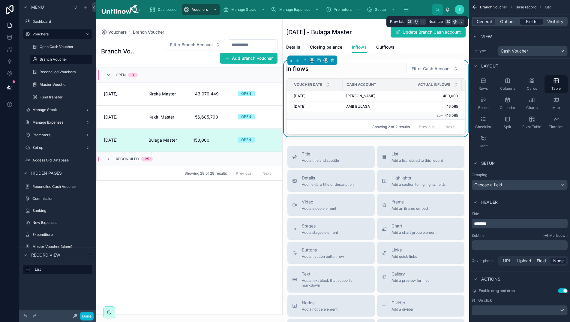
click at [537, 22] on span "Fields" at bounding box center [530, 22] width 11 height 6
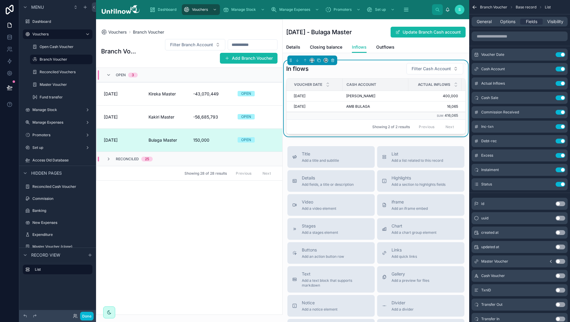
click at [513, 25] on div "General Options Fields Visibility" at bounding box center [519, 22] width 96 height 10
click at [515, 22] on span "Options" at bounding box center [507, 22] width 15 height 6
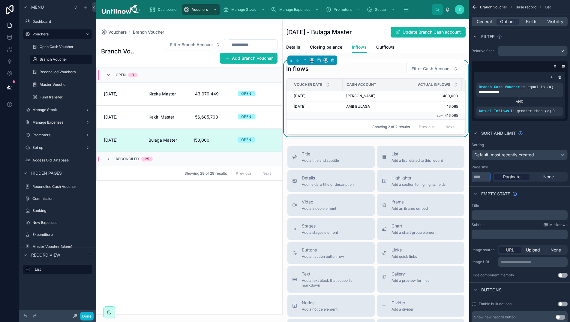
click at [486, 175] on input "**" at bounding box center [480, 177] width 19 height 10
type input "*"
type input "**"
click at [383, 49] on span "Outflows" at bounding box center [385, 47] width 18 height 6
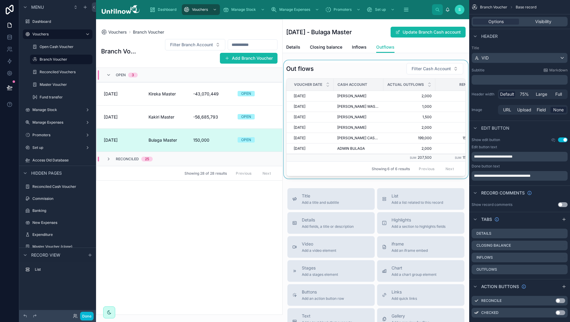
click at [390, 74] on div at bounding box center [375, 119] width 186 height 118
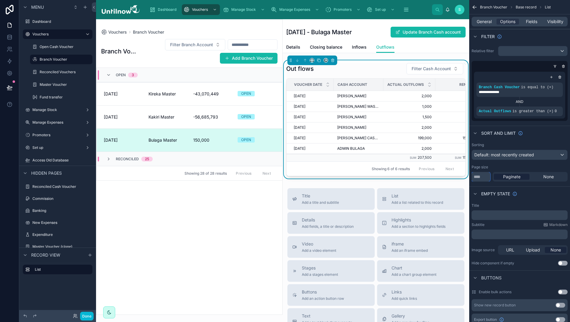
drag, startPoint x: 489, startPoint y: 177, endPoint x: 441, endPoint y: 176, distance: 48.3
click at [441, 176] on div "Dashboard Vouchers Manage Stock Manage Expenses Promoters Set up Access Old Dat…" at bounding box center [333, 161] width 474 height 322
type input "**"
click at [86, 314] on button "Done" at bounding box center [86, 315] width 13 height 9
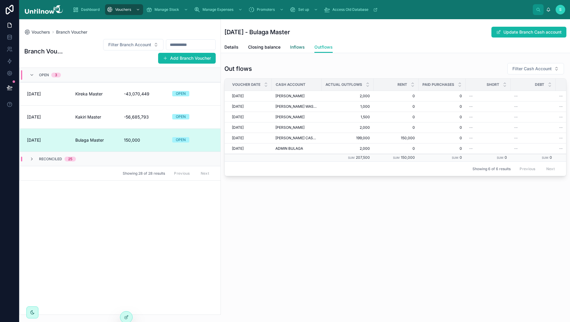
click at [299, 47] on span "Inflows" at bounding box center [297, 47] width 15 height 6
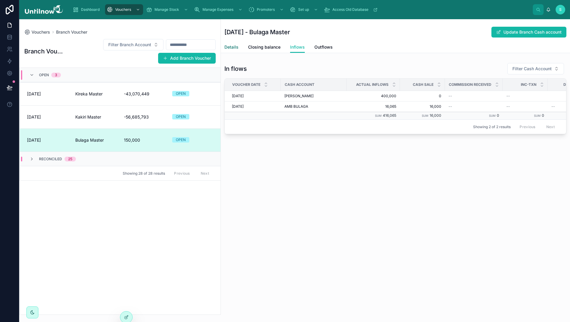
click at [235, 49] on span "Details" at bounding box center [231, 47] width 14 height 6
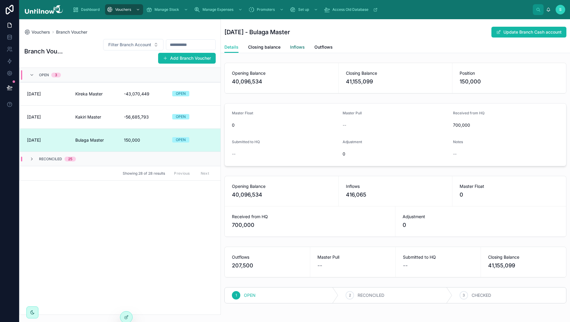
click at [299, 48] on span "Inflows" at bounding box center [297, 47] width 15 height 6
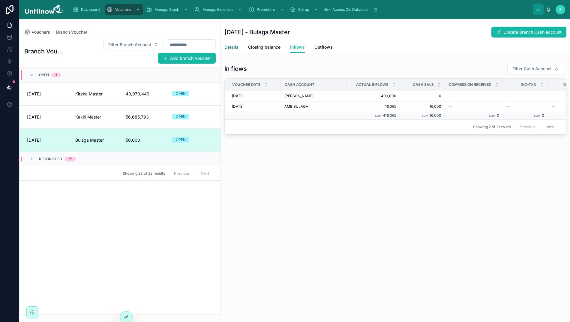
click at [228, 46] on span "Details" at bounding box center [231, 47] width 14 height 6
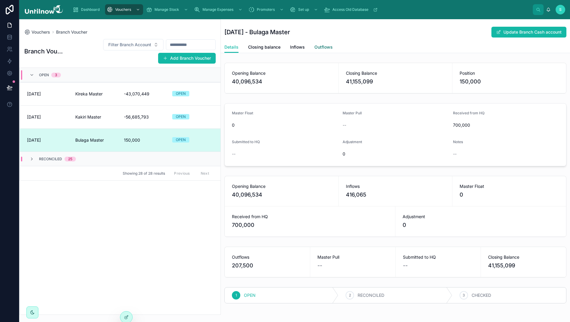
click at [322, 47] on span "Outflows" at bounding box center [323, 47] width 18 height 6
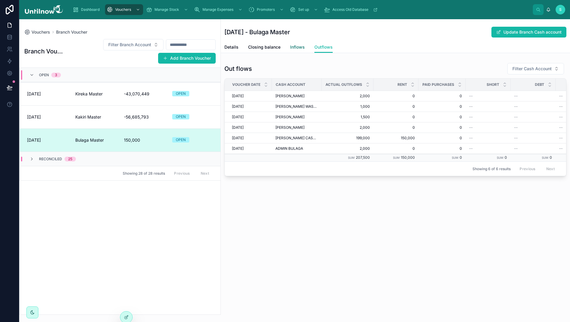
click at [291, 43] on link "Inflows" at bounding box center [297, 48] width 15 height 12
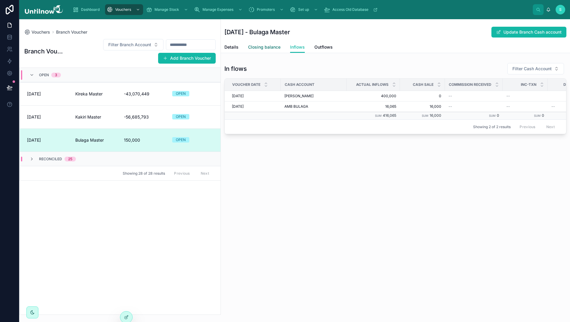
click at [265, 49] on span "Closing balance" at bounding box center [264, 47] width 32 height 6
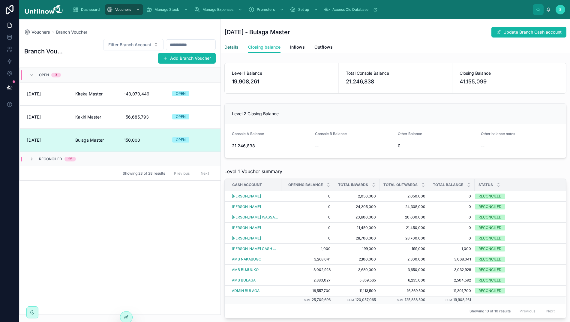
click at [231, 48] on span "Details" at bounding box center [231, 47] width 14 height 6
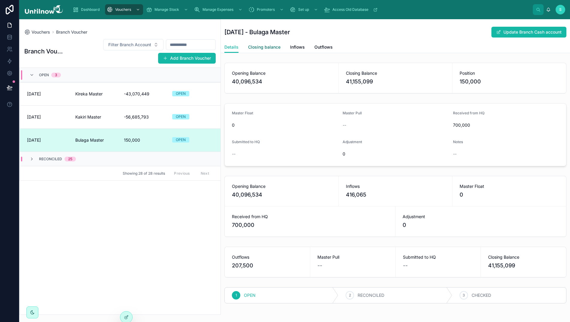
click at [252, 49] on span "Closing balance" at bounding box center [264, 47] width 32 height 6
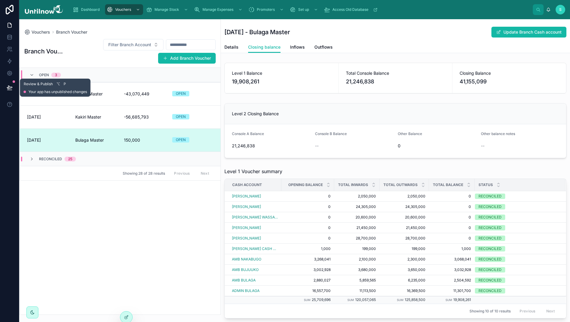
click at [9, 88] on icon at bounding box center [9, 87] width 5 height 3
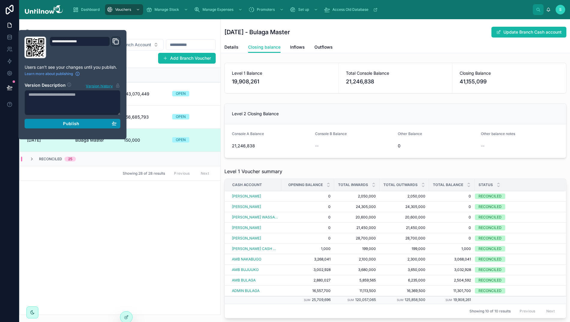
click at [60, 127] on button "Publish" at bounding box center [73, 124] width 96 height 10
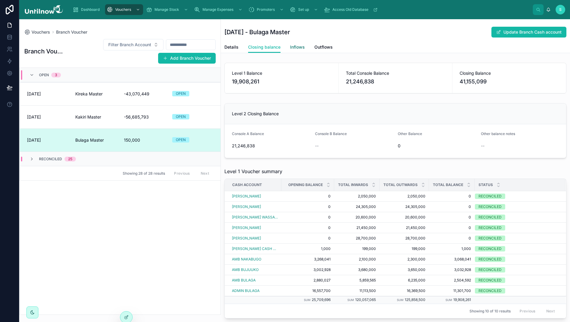
click at [296, 46] on span "Inflows" at bounding box center [297, 47] width 15 height 6
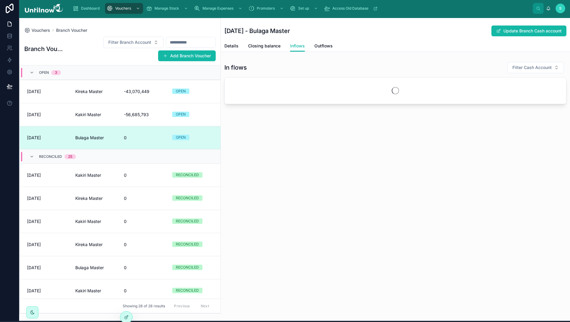
scroll to position [60, 0]
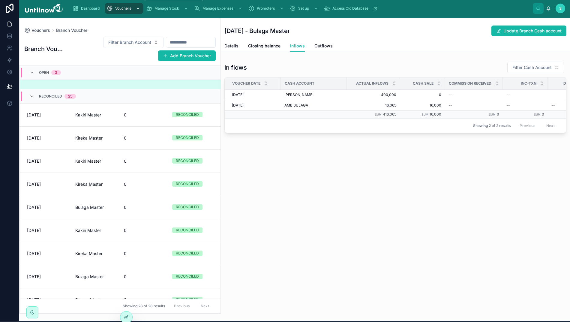
click at [129, 9] on span "Vouchers" at bounding box center [123, 8] width 16 height 5
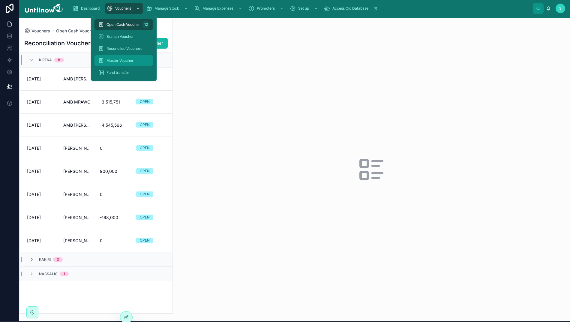
click at [116, 63] on div "Master Voucher" at bounding box center [124, 61] width 52 height 10
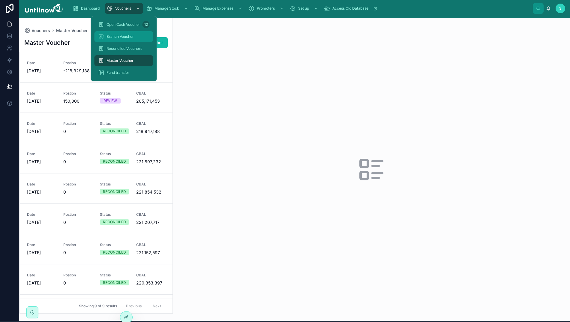
click at [118, 37] on span "Branch Voucher" at bounding box center [119, 36] width 27 height 5
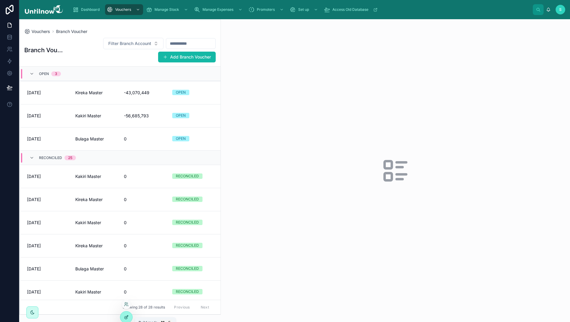
click at [126, 316] on icon at bounding box center [126, 316] width 5 height 5
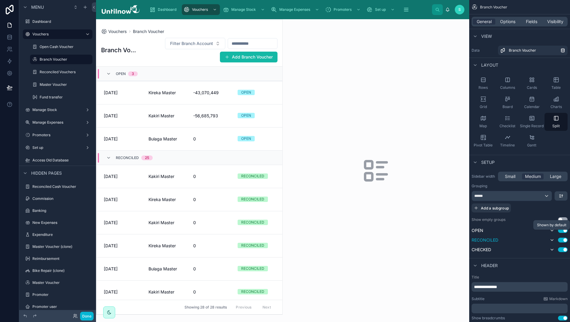
click at [554, 240] on icon "scrollable content" at bounding box center [551, 239] width 5 height 5
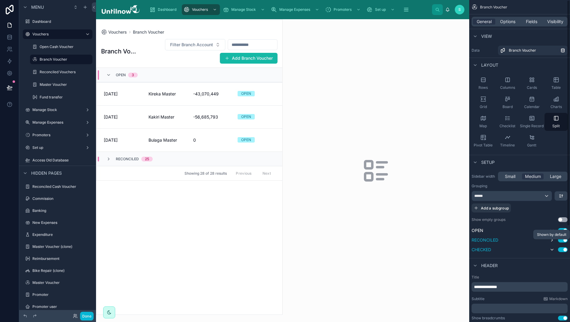
click at [553, 250] on icon "scrollable content" at bounding box center [551, 249] width 2 height 1
click at [10, 87] on icon at bounding box center [9, 87] width 5 height 3
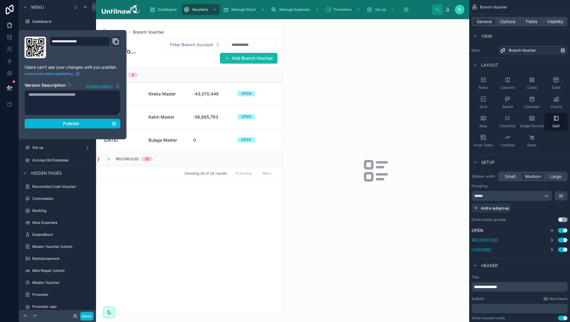
click at [62, 125] on div "Publish" at bounding box center [72, 123] width 88 height 5
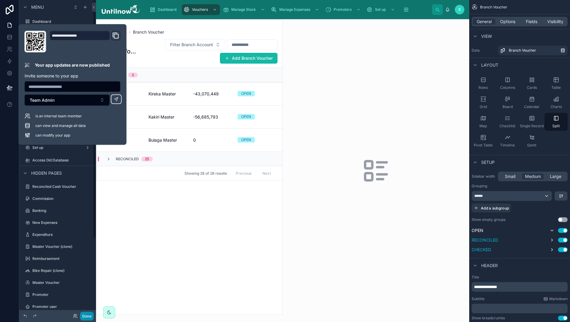
click at [87, 317] on button "Done" at bounding box center [86, 315] width 13 height 9
